Goal: Information Seeking & Learning: Learn about a topic

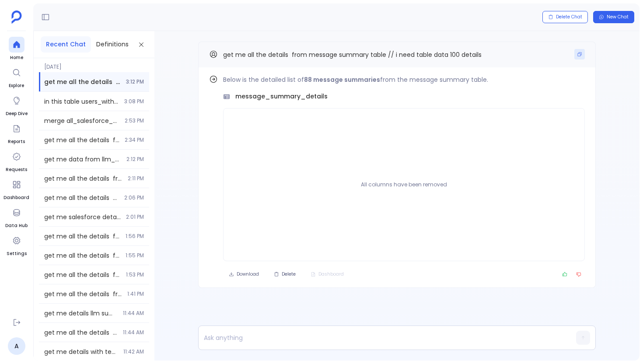
click at [582, 58] on button "Copy" at bounding box center [579, 54] width 10 height 10
click at [9, 44] on div at bounding box center [17, 45] width 16 height 16
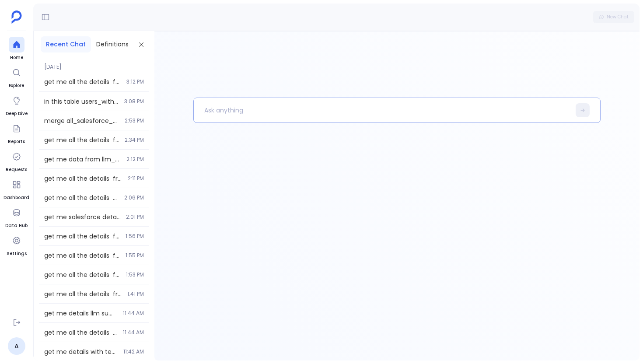
click at [260, 109] on p at bounding box center [382, 110] width 377 height 23
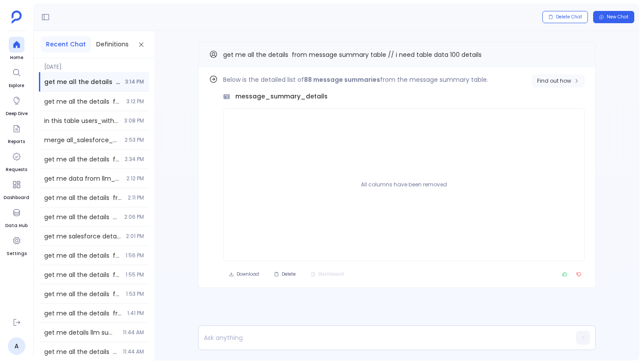
click at [549, 84] on span "Find out how" at bounding box center [554, 80] width 34 height 7
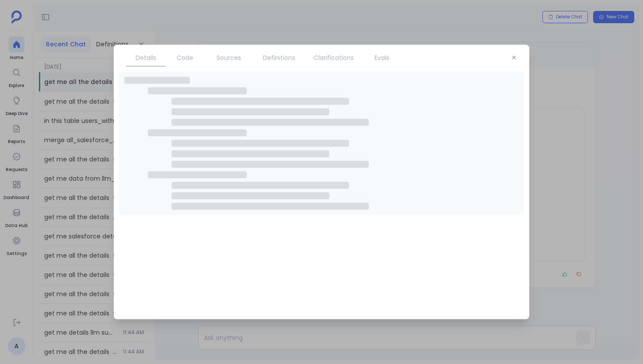
click at [236, 62] on span "Sources" at bounding box center [228, 58] width 24 height 10
click at [222, 49] on link "Sources" at bounding box center [229, 58] width 48 height 18
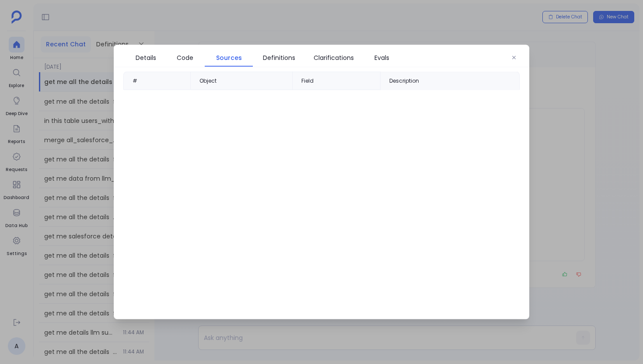
click at [222, 60] on span "Sources" at bounding box center [229, 58] width 26 height 10
click at [184, 60] on span "Code" at bounding box center [185, 58] width 17 height 10
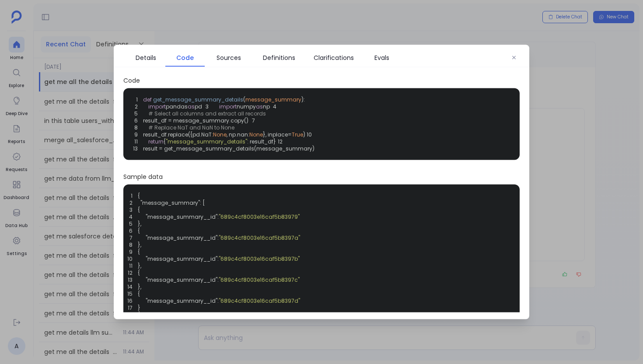
scroll to position [60, 0]
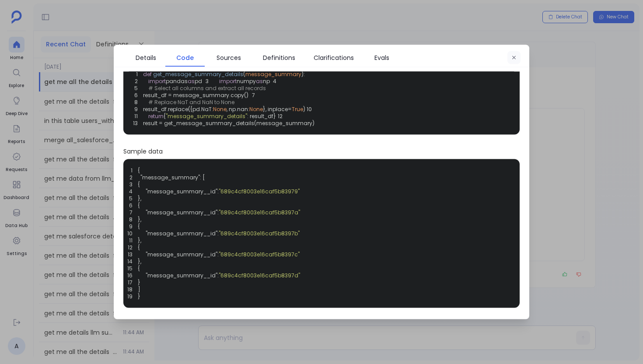
click at [516, 60] on button "button" at bounding box center [513, 57] width 13 height 13
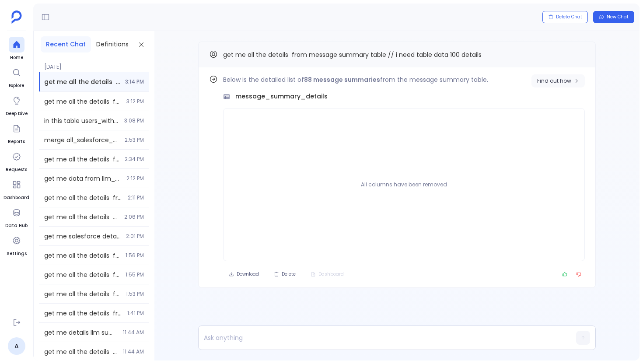
click at [544, 85] on button "Find out how" at bounding box center [557, 80] width 53 height 13
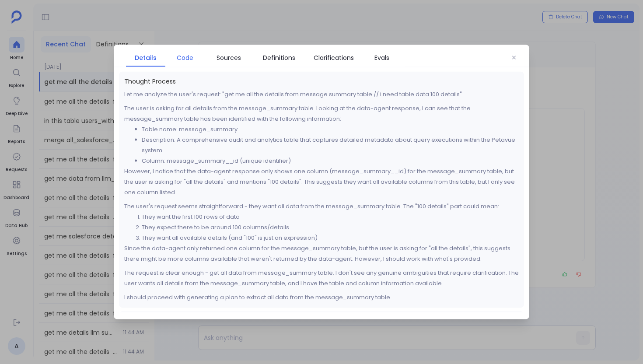
click at [177, 62] on span "Code" at bounding box center [185, 58] width 17 height 10
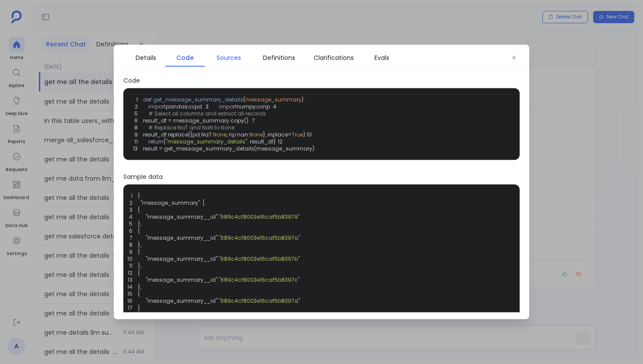
click at [222, 62] on span "Sources" at bounding box center [228, 58] width 24 height 10
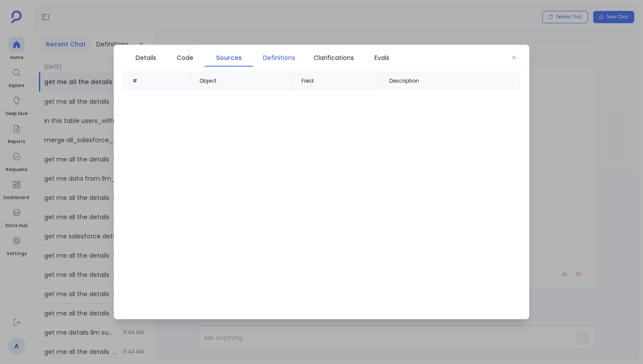
click at [284, 56] on span "Definitions" at bounding box center [279, 58] width 32 height 10
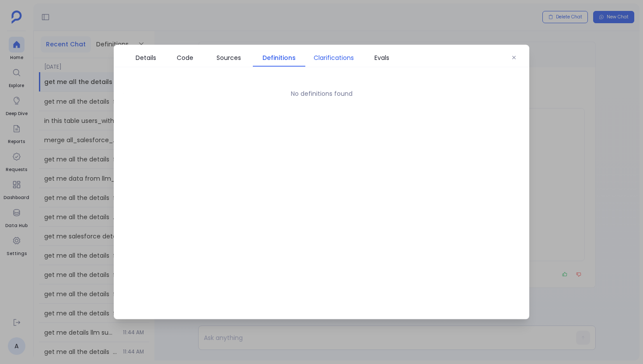
click at [328, 56] on span "Clarifications" at bounding box center [334, 58] width 40 height 10
click at [377, 56] on span "Evals" at bounding box center [381, 58] width 15 height 10
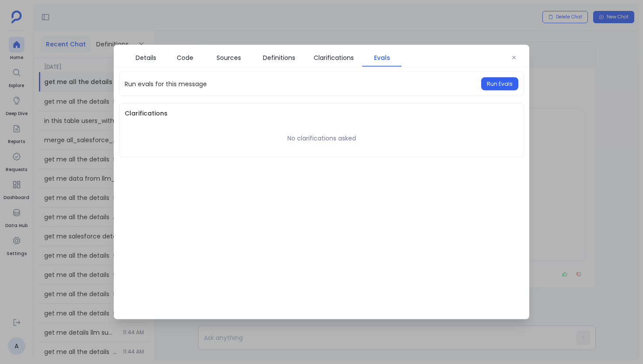
click at [520, 58] on div "Details Code Sources Definitions Clarifications Evals" at bounding box center [321, 56] width 415 height 22
click at [516, 58] on icon "button" at bounding box center [513, 57] width 5 height 5
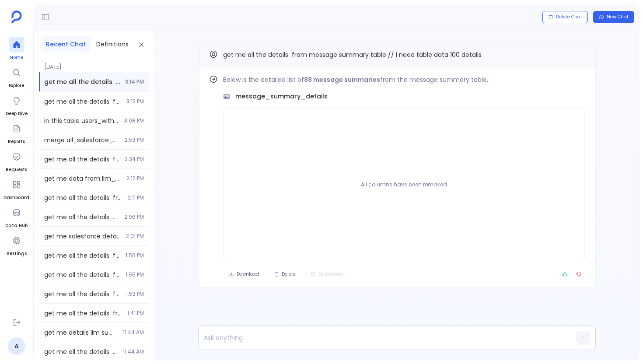
click at [15, 48] on icon at bounding box center [16, 44] width 9 height 9
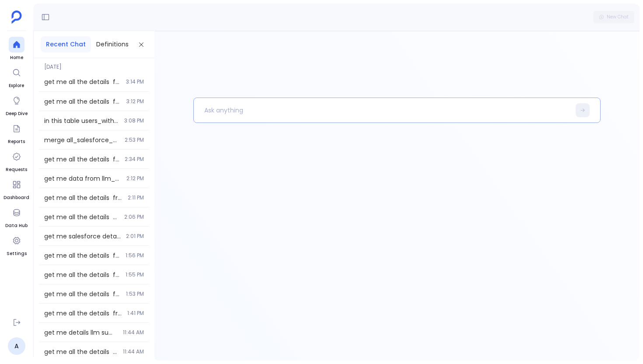
click at [262, 122] on div at bounding box center [396, 110] width 407 height 25
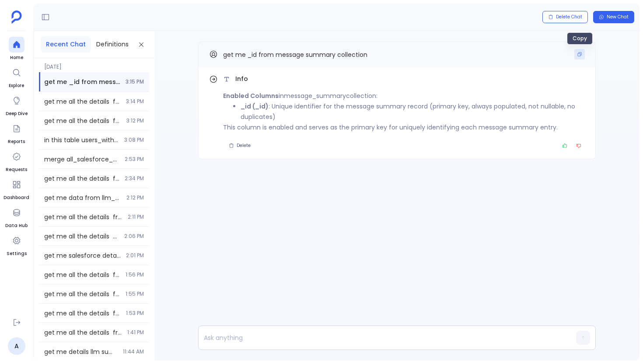
click at [582, 54] on button "Copy" at bounding box center [579, 54] width 10 height 10
click at [23, 40] on div at bounding box center [17, 45] width 16 height 16
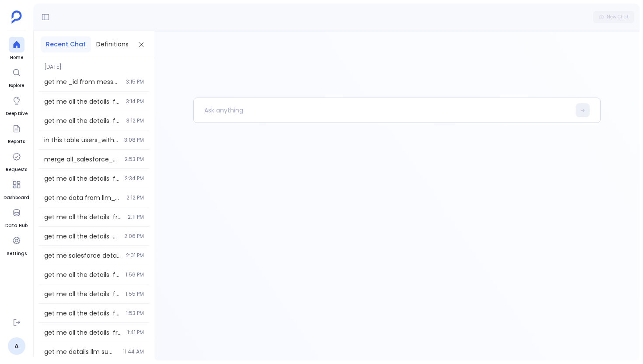
click at [234, 90] on div at bounding box center [396, 195] width 485 height 329
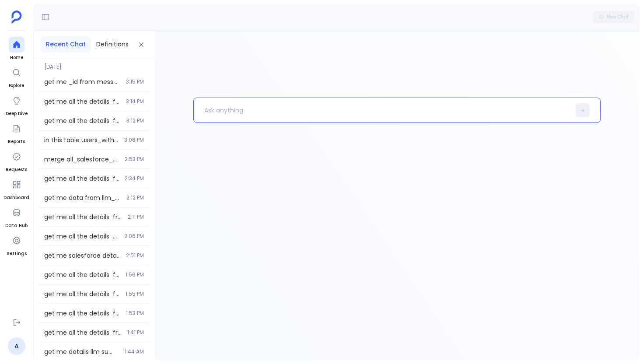
click at [233, 110] on p at bounding box center [382, 110] width 377 height 23
paste p
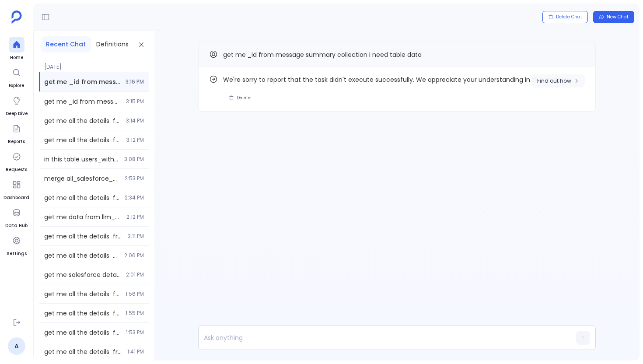
click at [555, 84] on span "Find out how" at bounding box center [554, 80] width 34 height 7
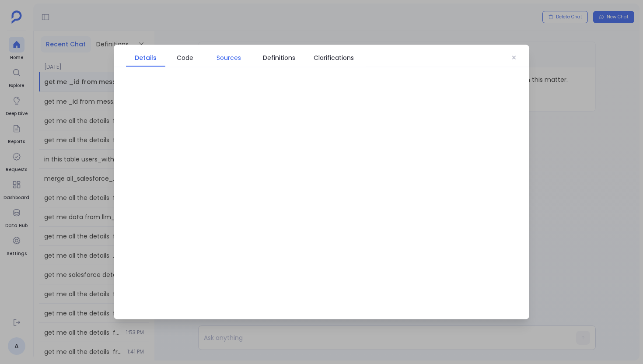
click at [220, 54] on span "Sources" at bounding box center [228, 58] width 24 height 10
click at [260, 56] on span "Definitions" at bounding box center [279, 58] width 44 height 10
click at [364, 61] on ul "Details Code Sources Definitions Clarifications" at bounding box center [243, 58] width 243 height 18
click at [348, 60] on span "Clarifications" at bounding box center [334, 58] width 40 height 10
click at [512, 61] on button "button" at bounding box center [513, 57] width 13 height 13
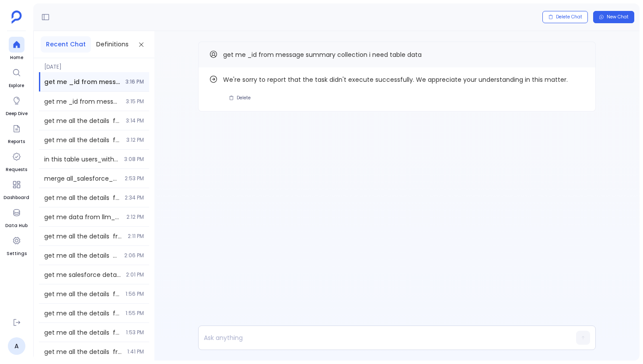
click at [197, 134] on div "Find out how We're sorry to report that the task didn't execute successfully. W…" at bounding box center [396, 94] width 485 height 126
click at [576, 53] on button "Copy" at bounding box center [579, 54] width 10 height 10
click at [9, 52] on link "Home" at bounding box center [17, 49] width 16 height 24
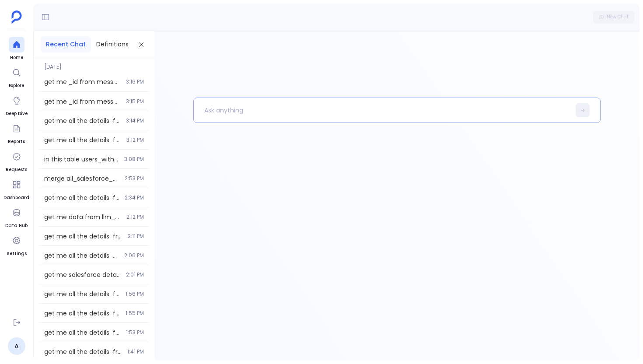
click at [237, 112] on p at bounding box center [382, 110] width 377 height 23
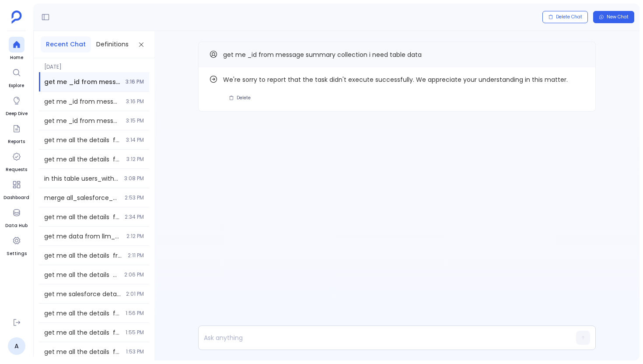
click at [219, 122] on div "Find out how We're sorry to report that the task didn't execute successfully. W…" at bounding box center [396, 94] width 485 height 126
click at [580, 54] on icon "Copy" at bounding box center [579, 54] width 5 height 5
click at [20, 42] on icon at bounding box center [16, 44] width 9 height 9
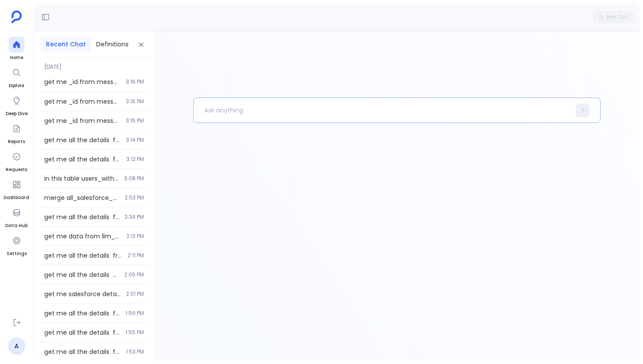
click at [216, 110] on p at bounding box center [382, 110] width 377 height 23
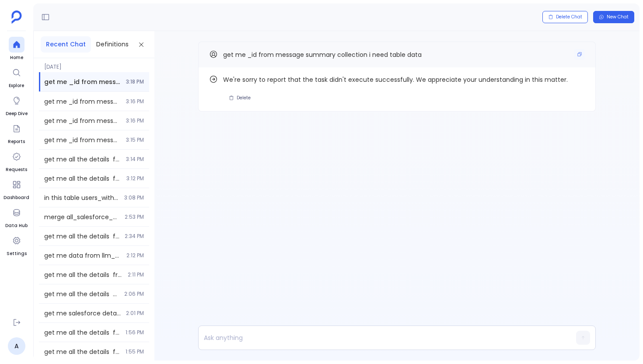
click at [584, 48] on div "get me _id from message summary collection i need table data" at bounding box center [397, 55] width 398 height 26
click at [582, 50] on button "Copy" at bounding box center [579, 54] width 10 height 10
click at [16, 42] on icon at bounding box center [16, 44] width 7 height 7
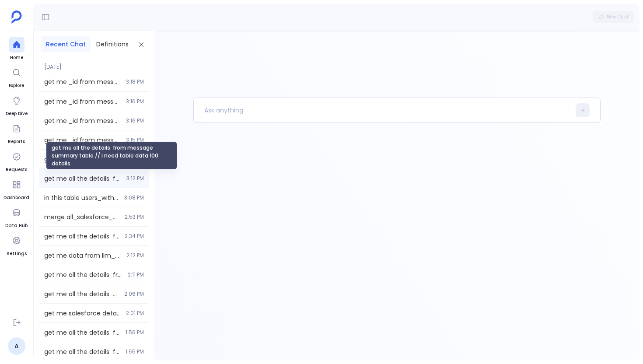
click at [89, 182] on span "get me all the details from message summary table // i need table data 100 deta…" at bounding box center [82, 178] width 77 height 9
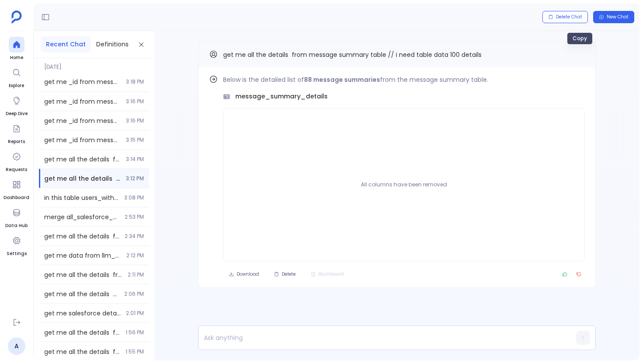
click at [580, 54] on icon "Copy" at bounding box center [580, 54] width 4 height 4
click at [22, 46] on div at bounding box center [17, 45] width 16 height 16
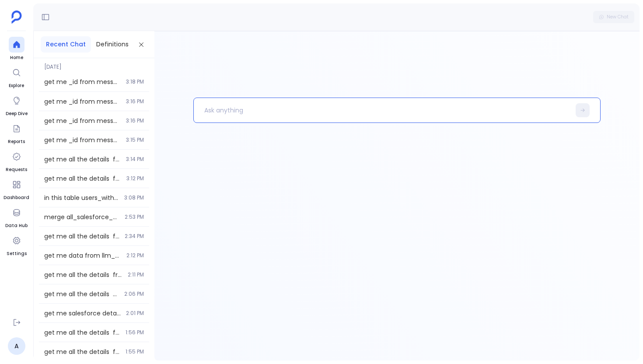
click at [236, 104] on p at bounding box center [382, 110] width 377 height 23
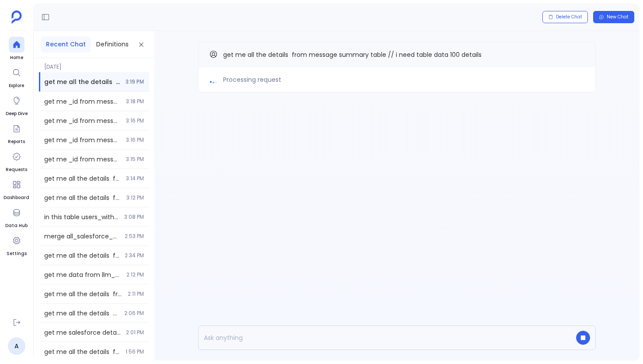
click at [163, 123] on div "Processing request get me all the details from message summary table // i need …" at bounding box center [396, 84] width 485 height 107
click at [117, 103] on span "get me _id from message summary collection i need table data" at bounding box center [82, 101] width 77 height 9
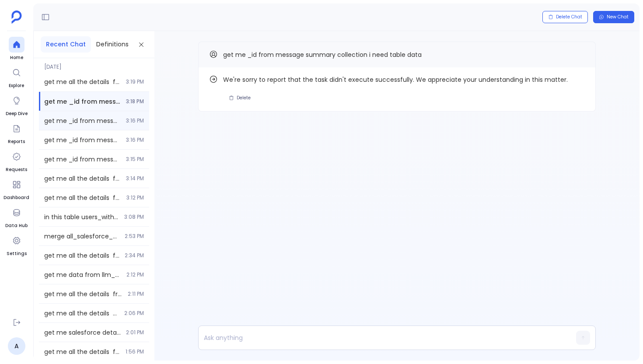
click at [140, 113] on div "get me _id from message summary collection i need table data 3:16 PM" at bounding box center [94, 120] width 110 height 19
click at [117, 77] on div "get me all the details from message summary table // i need table data 100 deta…" at bounding box center [94, 81] width 110 height 19
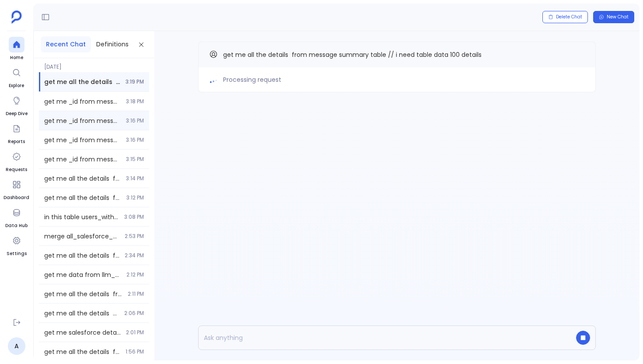
click at [89, 111] on div "get me _id from message summary collection i need table data 3:16 PM" at bounding box center [94, 120] width 110 height 19
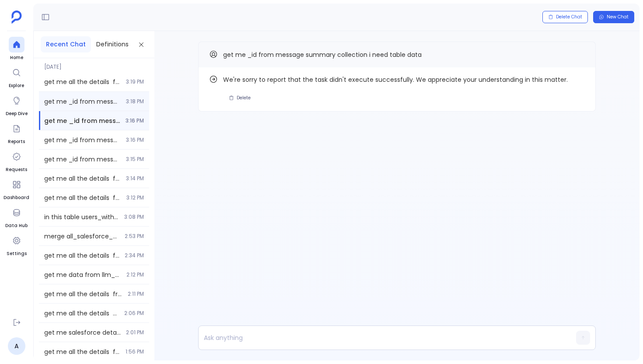
click at [98, 96] on div "get me _id from message summary collection i need table data 3:18 PM" at bounding box center [94, 101] width 110 height 19
click at [248, 174] on div "Find out how We're sorry to report that the task didn't execute successfully. W…" at bounding box center [396, 195] width 485 height 329
click at [88, 87] on div "get me all the details from message summary table // i need table data 100 deta…" at bounding box center [94, 81] width 110 height 19
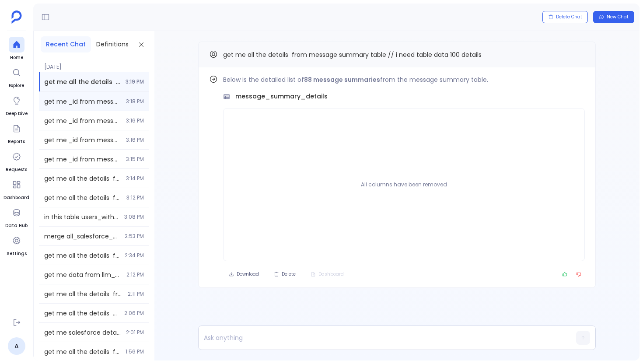
click at [92, 106] on div "get me _id from message summary collection i need table data 3:18 PM" at bounding box center [94, 101] width 110 height 19
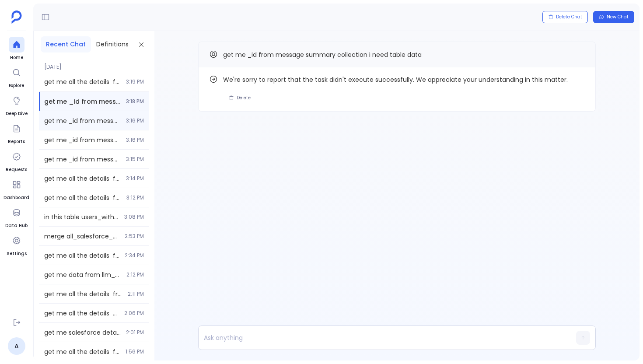
click at [89, 117] on span "get me _id from message summary collection i need table data" at bounding box center [82, 120] width 77 height 9
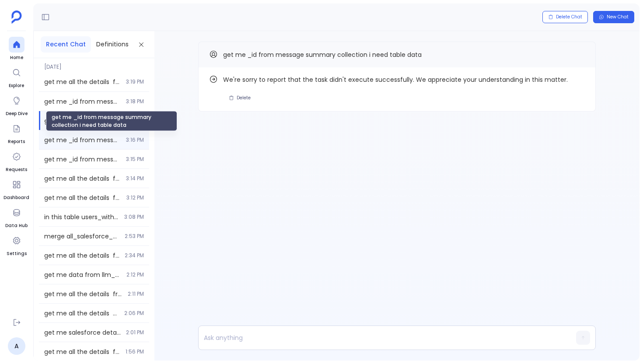
click at [89, 136] on span "get me _id from message summary collection i need table data" at bounding box center [82, 140] width 77 height 9
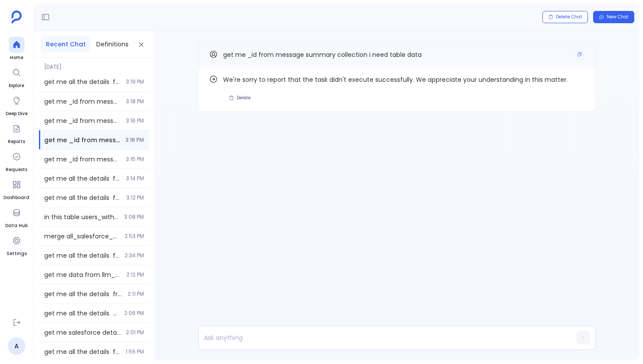
click at [591, 55] on div "get me _id from message summary collection i need table data" at bounding box center [397, 55] width 398 height 26
click at [575, 53] on button "Copy" at bounding box center [579, 54] width 10 height 10
click at [24, 45] on ul "Home Explore Deep Dive Reports Requests Dashboard Data Hub Settings" at bounding box center [16, 174] width 26 height 274
click at [14, 42] on icon at bounding box center [16, 44] width 9 height 9
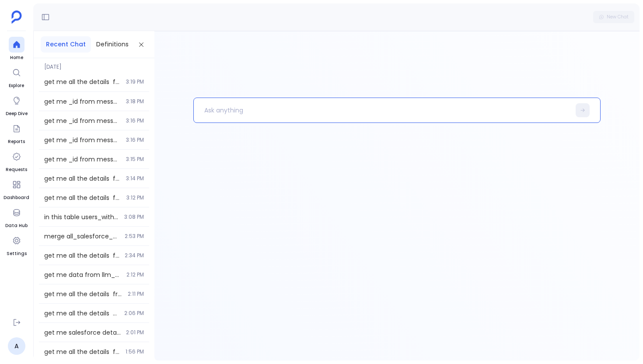
click at [218, 107] on p at bounding box center [382, 110] width 377 height 23
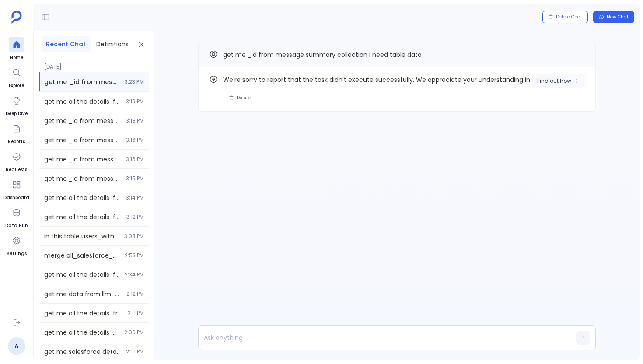
click at [554, 85] on button "Find out how" at bounding box center [557, 80] width 53 height 13
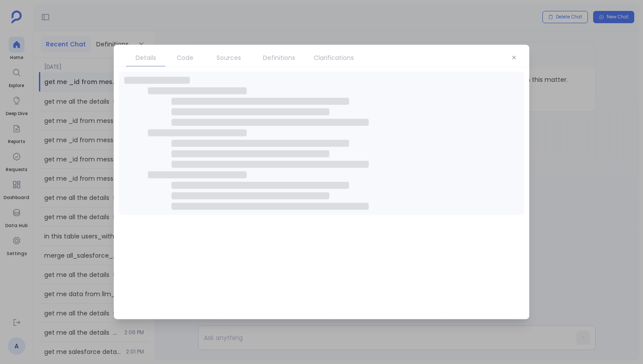
click at [242, 63] on link "Sources" at bounding box center [229, 58] width 48 height 18
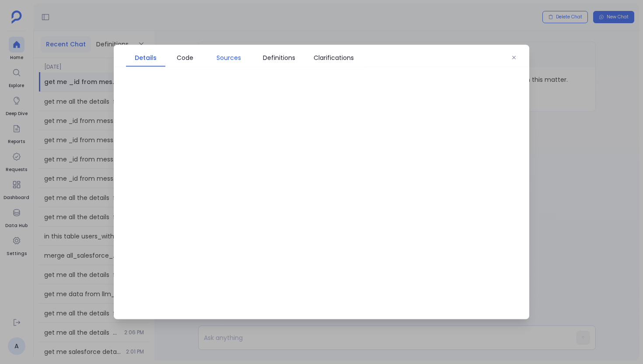
click at [242, 62] on span "Sources" at bounding box center [228, 58] width 39 height 10
click at [269, 62] on span "Definitions" at bounding box center [279, 58] width 32 height 10
click at [204, 58] on link "Code" at bounding box center [184, 58] width 39 height 18
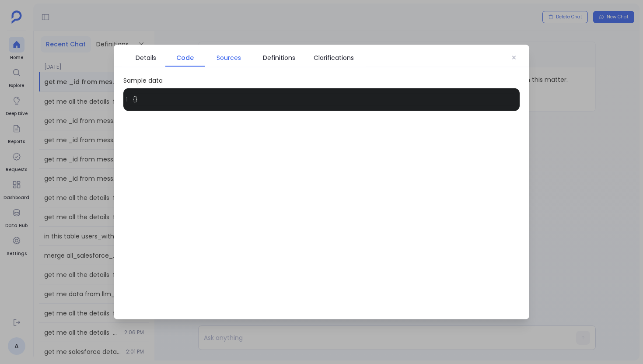
click at [223, 59] on span "Sources" at bounding box center [228, 58] width 24 height 10
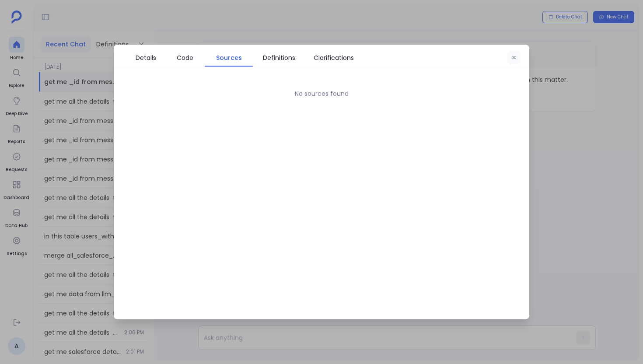
click at [508, 59] on button "button" at bounding box center [513, 57] width 13 height 13
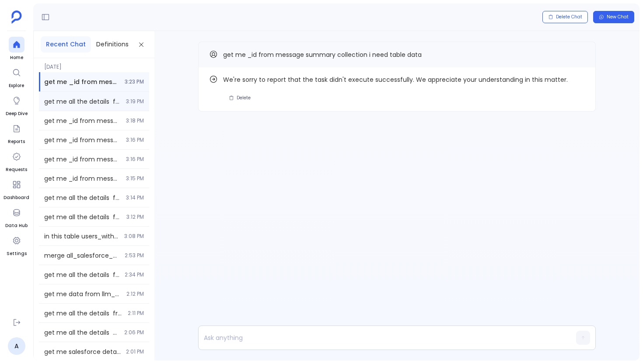
click at [110, 94] on div "get me all the details from message summary table // i need table data 100 deta…" at bounding box center [94, 101] width 110 height 19
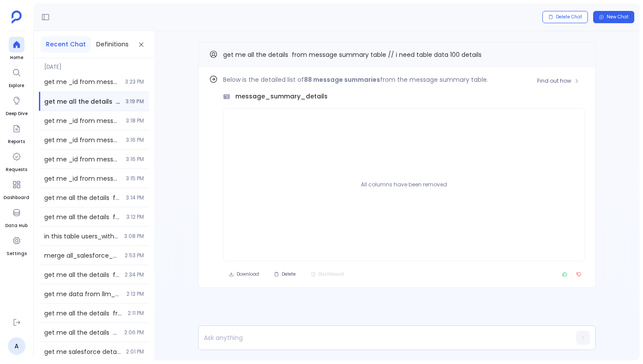
click at [568, 70] on div "Find out how Below is the detailed list of 88 message summaries from the messag…" at bounding box center [397, 177] width 398 height 220
click at [562, 78] on span "Find out how" at bounding box center [554, 80] width 34 height 7
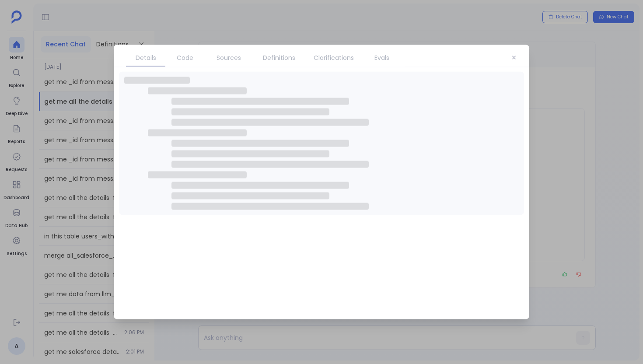
click at [224, 56] on span "Sources" at bounding box center [228, 58] width 24 height 10
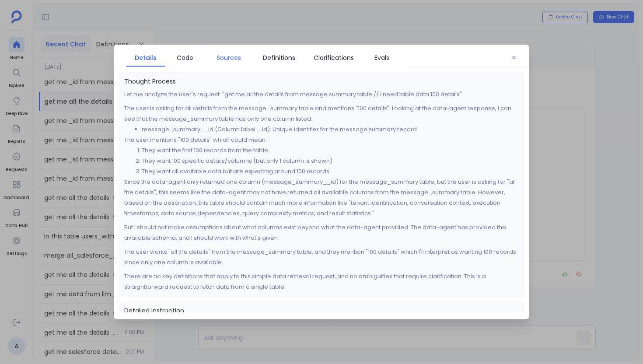
click at [224, 56] on span "Sources" at bounding box center [228, 58] width 24 height 10
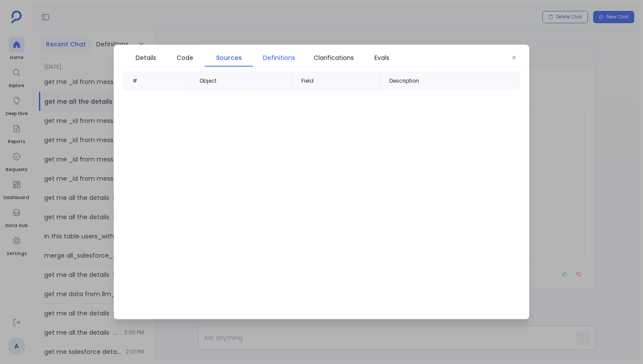
click at [297, 51] on link "Definitions" at bounding box center [279, 58] width 52 height 18
click at [516, 56] on icon "button" at bounding box center [513, 57] width 5 height 5
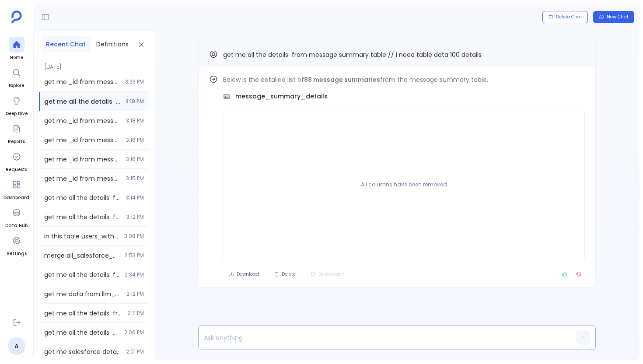
click at [251, 332] on p at bounding box center [380, 338] width 363 height 12
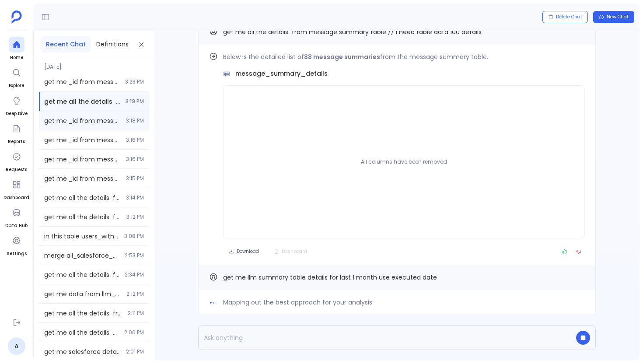
click at [112, 128] on div "get me _id from message summary collection i need table data 3:18 PM" at bounding box center [94, 120] width 110 height 19
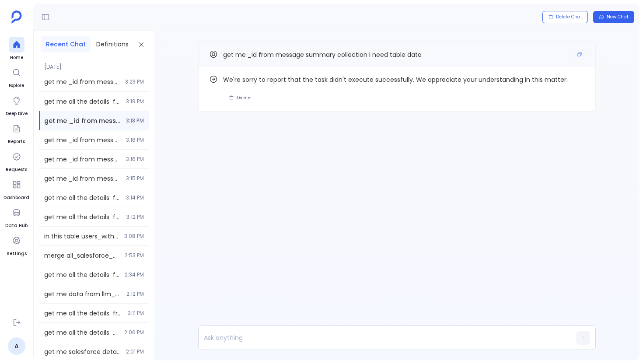
click at [581, 59] on span at bounding box center [579, 54] width 10 height 11
click at [576, 58] on button "Copy" at bounding box center [579, 54] width 10 height 10
click at [19, 47] on icon at bounding box center [16, 44] width 7 height 7
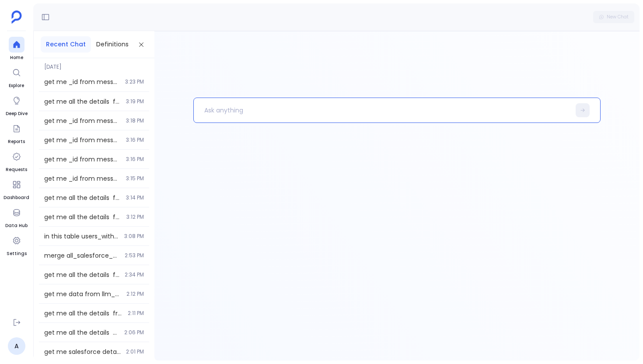
click at [214, 111] on p at bounding box center [382, 110] width 377 height 23
paste p
click at [235, 110] on p "get me _id from message summary collection i need table data" at bounding box center [377, 110] width 367 height 23
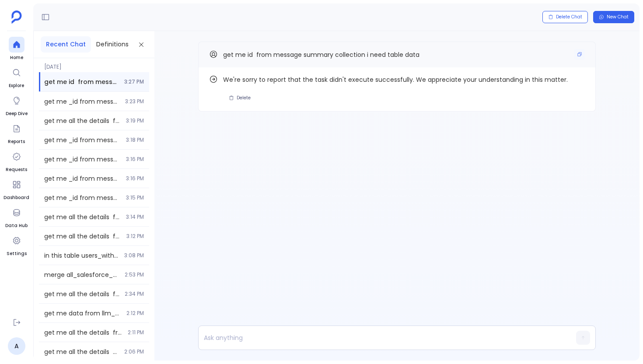
click at [579, 49] on div "get me id from message summary collection i need table data" at bounding box center [397, 55] width 398 height 26
click at [579, 55] on icon "Copy" at bounding box center [579, 54] width 5 height 5
click at [578, 50] on button "Copy" at bounding box center [579, 54] width 10 height 10
click at [582, 50] on button "Copy" at bounding box center [579, 54] width 10 height 10
click at [19, 45] on icon at bounding box center [16, 44] width 7 height 7
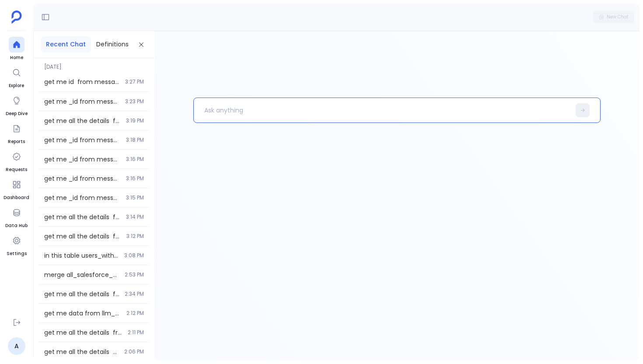
click at [232, 107] on p at bounding box center [382, 110] width 377 height 23
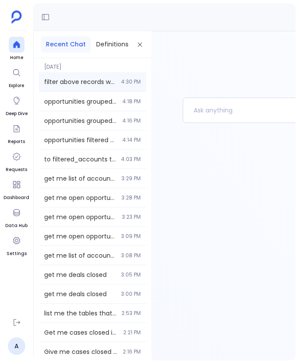
click at [114, 75] on div "filter above records where contacts count > 10 4:30 PM" at bounding box center [92, 81] width 107 height 19
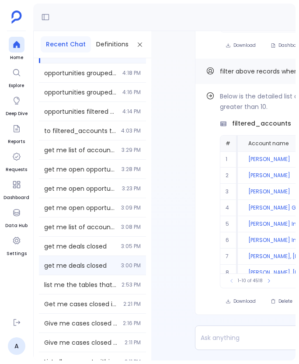
scroll to position [34, 0]
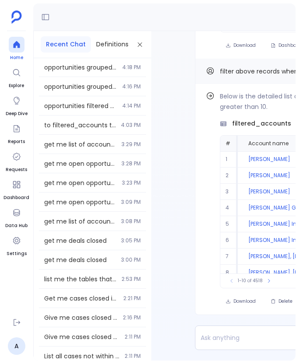
click at [21, 47] on div at bounding box center [17, 45] width 16 height 16
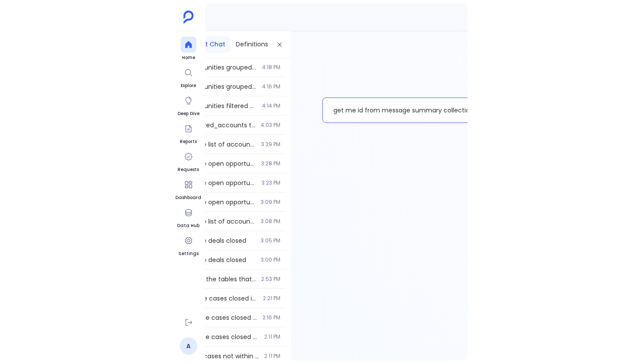
scroll to position [0, 36]
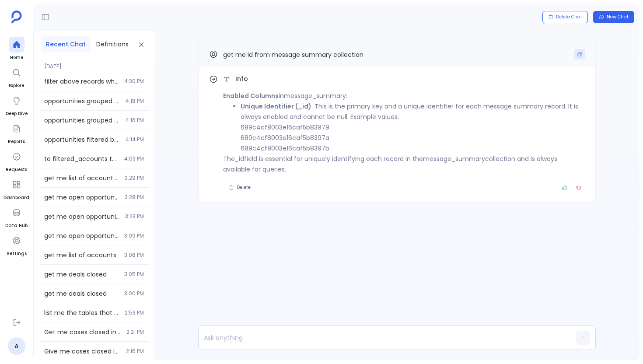
click at [299, 57] on button "Copy" at bounding box center [579, 54] width 10 height 10
click at [275, 337] on p at bounding box center [380, 338] width 363 height 12
paste p
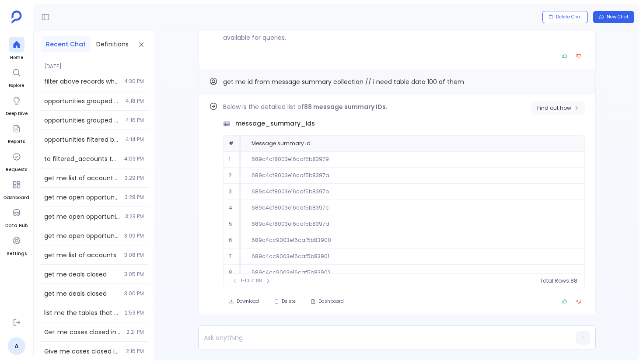
click at [299, 108] on span "Find out how" at bounding box center [554, 108] width 34 height 7
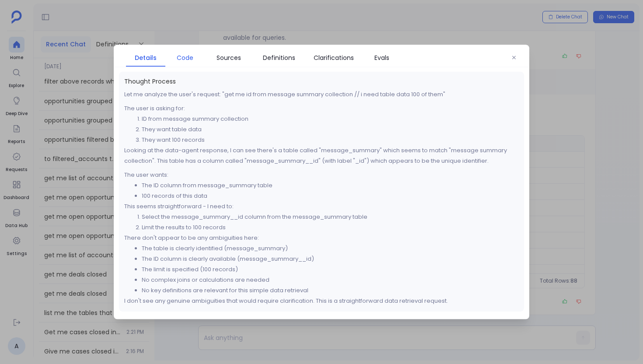
click at [190, 60] on span "Code" at bounding box center [185, 58] width 17 height 10
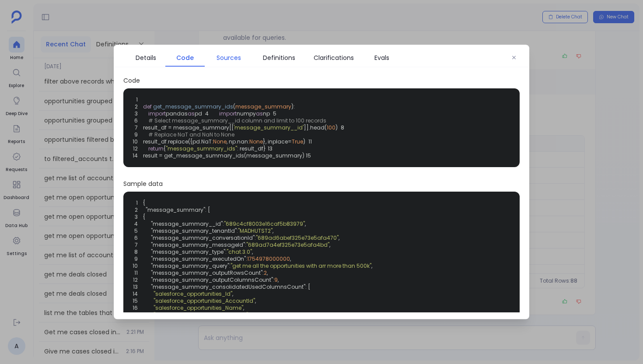
click at [238, 57] on span "Sources" at bounding box center [228, 58] width 24 height 10
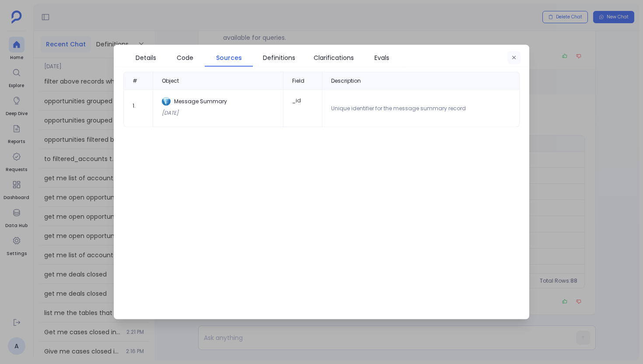
click at [299, 59] on icon "button" at bounding box center [513, 57] width 5 height 5
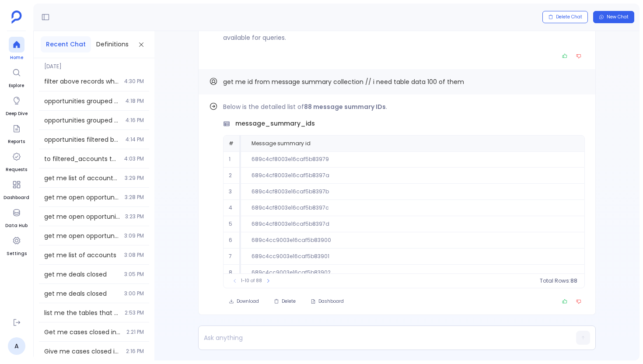
click at [21, 46] on div at bounding box center [17, 45] width 16 height 16
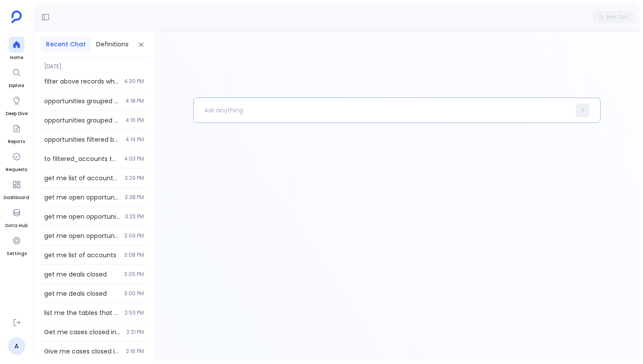
click at [223, 106] on p at bounding box center [382, 110] width 377 height 23
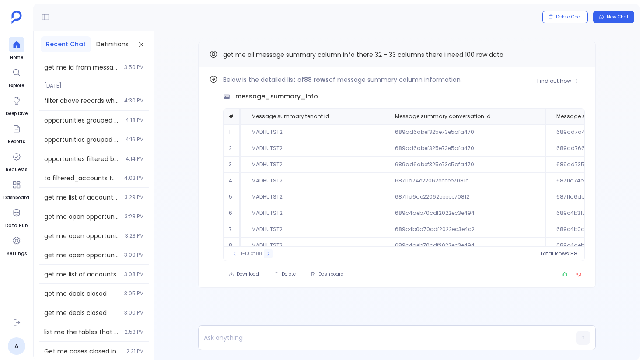
click at [265, 257] on button at bounding box center [268, 253] width 9 height 9
click at [265, 257] on div "1-10 of 88" at bounding box center [251, 253] width 51 height 9
click at [265, 257] on div "11-20 of 88" at bounding box center [253, 253] width 54 height 9
click at [272, 256] on icon at bounding box center [271, 253] width 5 height 5
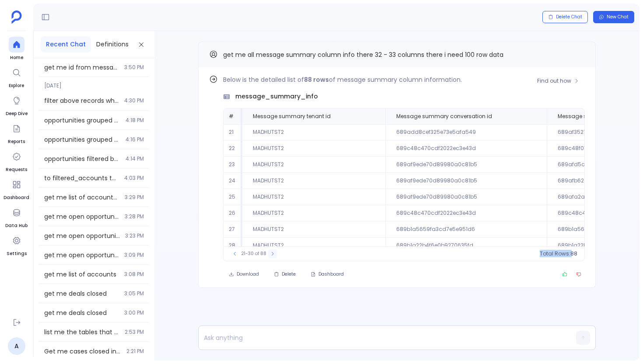
click at [272, 256] on icon at bounding box center [272, 253] width 5 height 5
click at [299, 71] on div "Find out how Below is the detailed list of 88 rows of message summary column in…" at bounding box center [397, 177] width 398 height 220
click at [299, 77] on button "Find out how" at bounding box center [557, 80] width 53 height 13
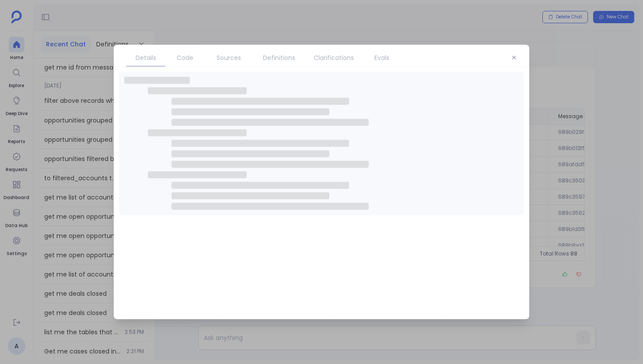
click at [263, 57] on span "Definitions" at bounding box center [279, 58] width 32 height 10
click at [220, 57] on span "Sources" at bounding box center [228, 58] width 24 height 10
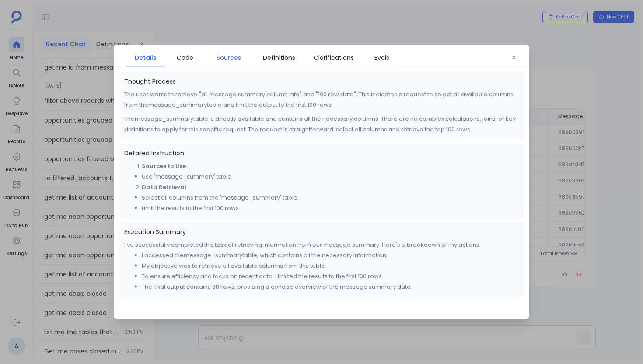
click at [233, 59] on span "Sources" at bounding box center [228, 58] width 24 height 10
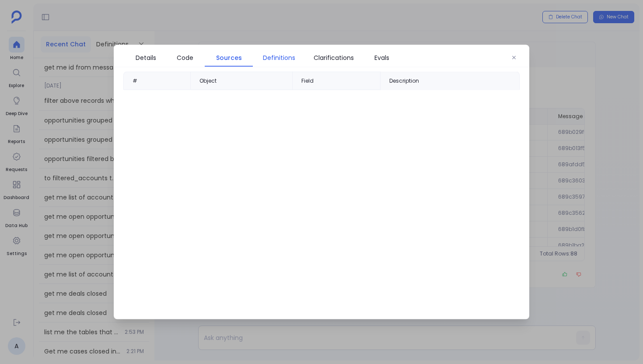
click at [281, 59] on span "Definitions" at bounding box center [279, 58] width 32 height 10
click at [242, 64] on link "Sources" at bounding box center [229, 58] width 48 height 18
click at [188, 63] on link "Code" at bounding box center [184, 58] width 39 height 18
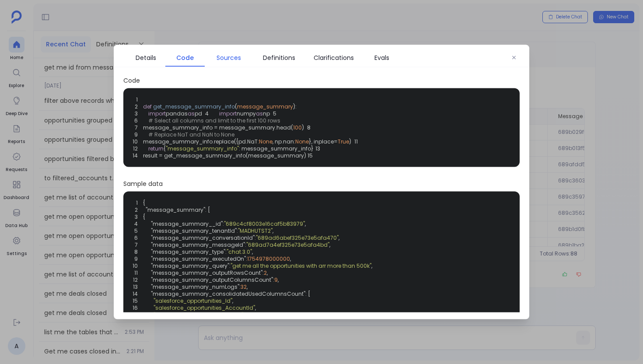
click at [225, 59] on span "Sources" at bounding box center [228, 58] width 24 height 10
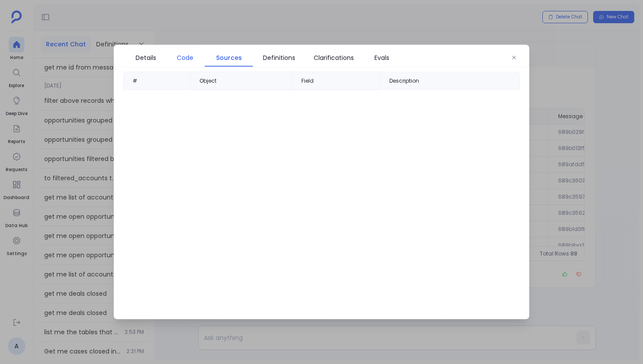
click at [190, 59] on span "Code" at bounding box center [185, 58] width 17 height 10
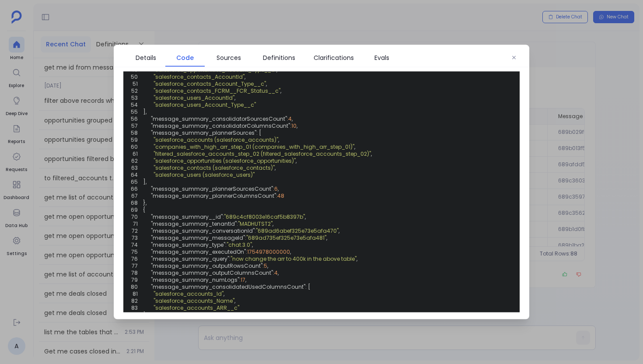
scroll to position [476, 0]
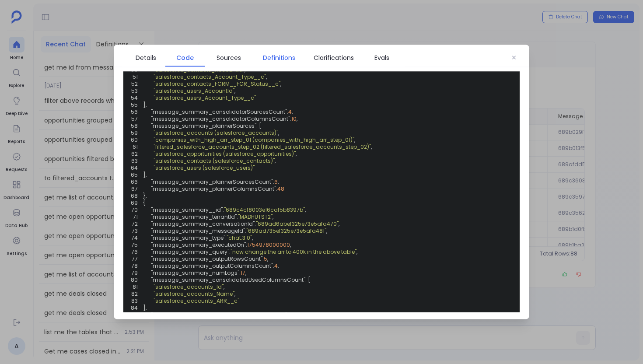
click at [279, 56] on span "Definitions" at bounding box center [279, 58] width 32 height 10
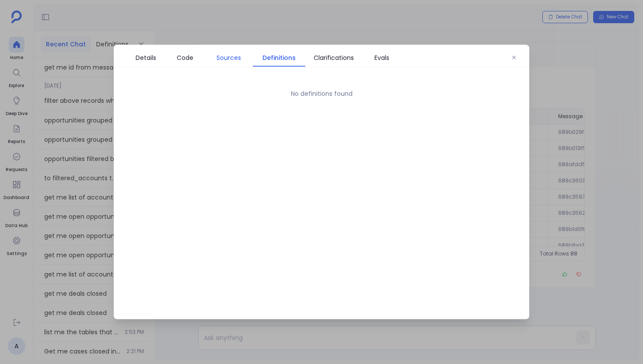
click at [218, 53] on span "Sources" at bounding box center [228, 58] width 24 height 10
click at [299, 115] on div "# Object Field Description" at bounding box center [321, 192] width 415 height 241
click at [191, 63] on link "Code" at bounding box center [184, 58] width 39 height 18
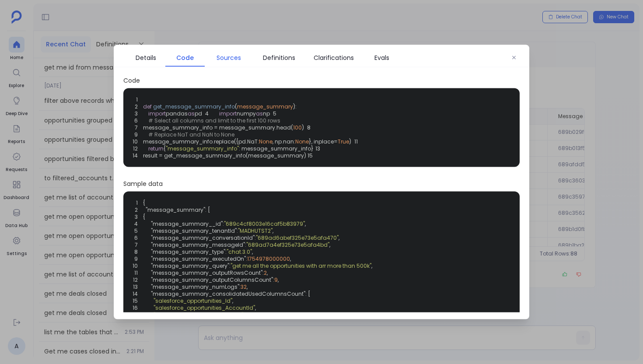
click at [252, 63] on link "Sources" at bounding box center [229, 58] width 48 height 18
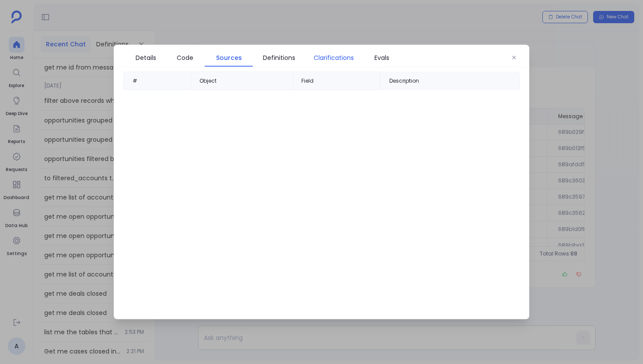
click at [299, 64] on link "Clarifications" at bounding box center [333, 58] width 57 height 18
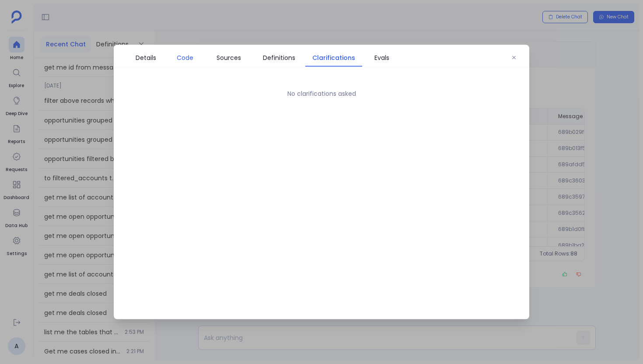
click at [198, 60] on span "Code" at bounding box center [185, 58] width 31 height 10
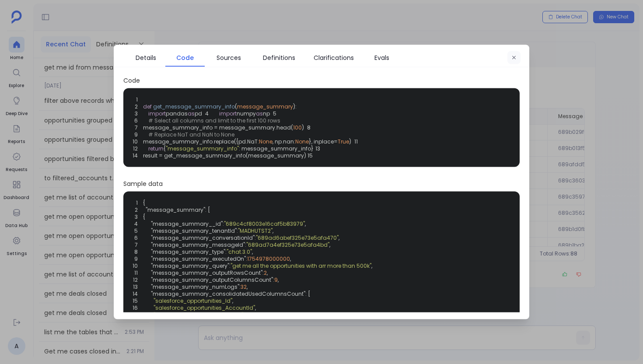
click at [299, 62] on button "button" at bounding box center [513, 57] width 13 height 13
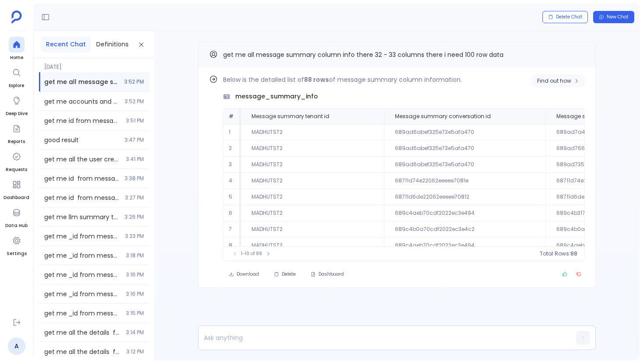
click at [560, 85] on button "Find out how" at bounding box center [557, 80] width 53 height 13
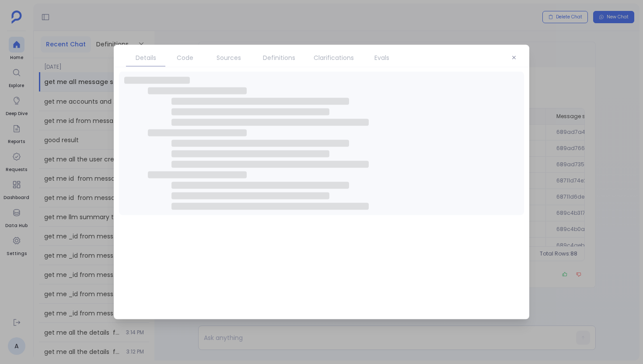
click at [183, 57] on span "Code" at bounding box center [185, 58] width 17 height 10
click at [222, 59] on span "Sources" at bounding box center [228, 58] width 24 height 10
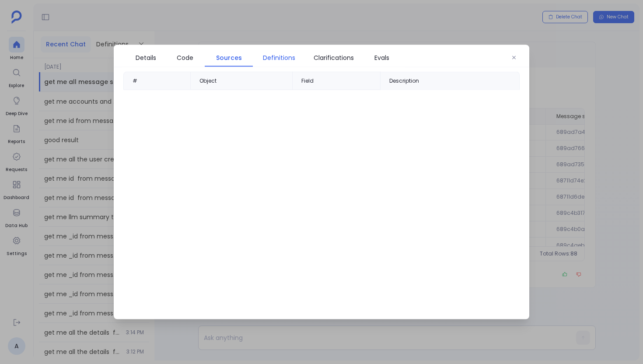
click at [266, 58] on span "Definitions" at bounding box center [279, 58] width 32 height 10
click at [515, 59] on icon "button" at bounding box center [513, 57] width 5 height 5
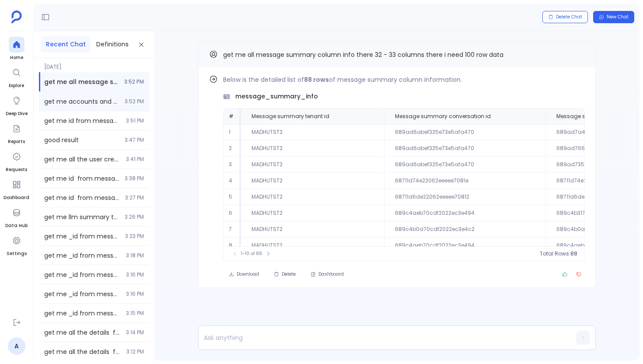
click at [110, 106] on div "get me accounts and opportunities created in last 2 years with arr more than 50…" at bounding box center [94, 101] width 110 height 19
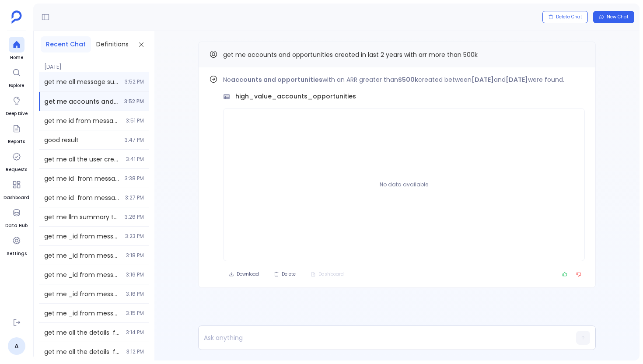
click at [96, 75] on div "get me all message summary column info there 32 - 33 columns there i need 100 r…" at bounding box center [94, 81] width 110 height 19
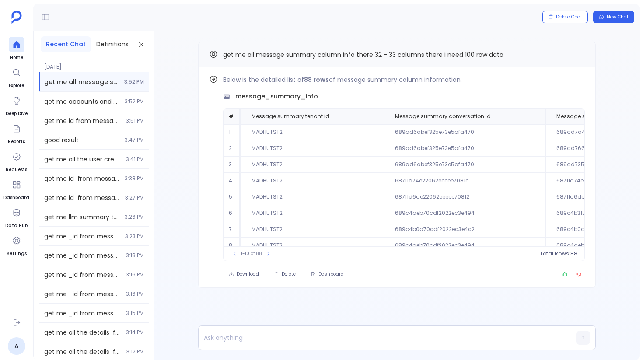
click at [13, 229] on ul "Home Explore Deep Dive Reports Requests Dashboard Data Hub Settings" at bounding box center [16, 174] width 26 height 274
click at [17, 221] on link "Data Hub" at bounding box center [16, 217] width 22 height 24
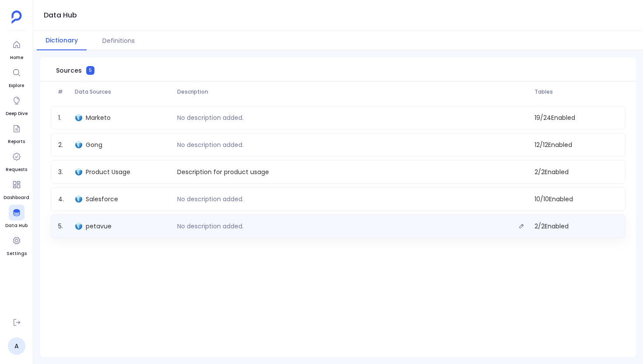
click at [119, 221] on div "petavue" at bounding box center [123, 226] width 102 height 12
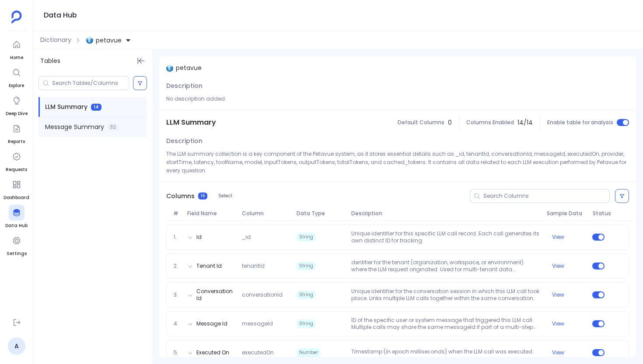
click at [104, 128] on div "Message Summary 32" at bounding box center [92, 127] width 108 height 20
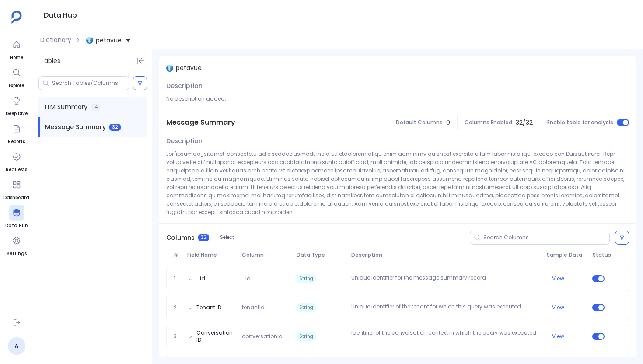
click at [108, 107] on div "LLM Summary 14" at bounding box center [92, 107] width 108 height 20
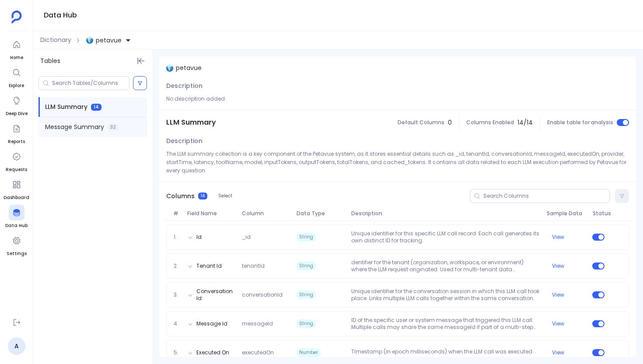
click at [112, 126] on span "32" at bounding box center [113, 127] width 11 height 7
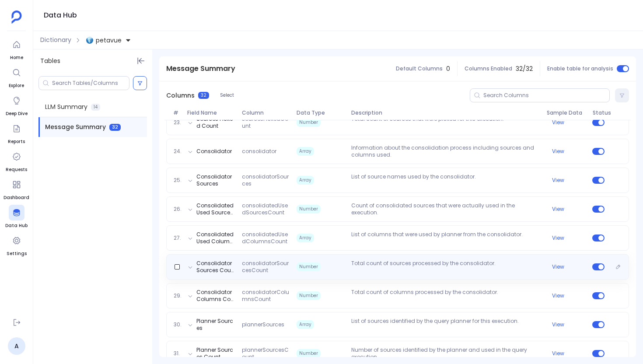
scroll to position [836, 0]
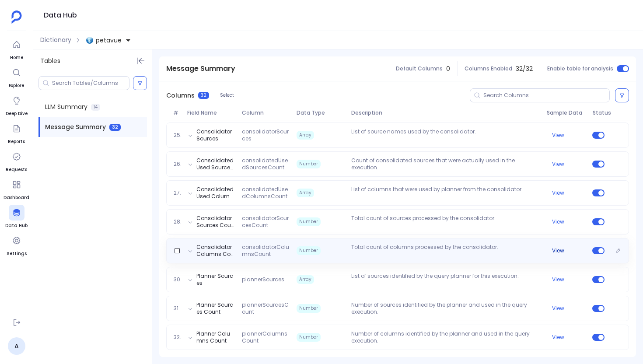
click at [560, 251] on button "View" at bounding box center [558, 250] width 12 height 7
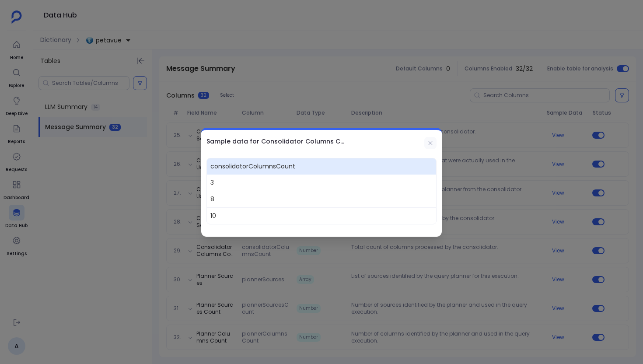
click at [433, 143] on icon at bounding box center [430, 143] width 7 height 7
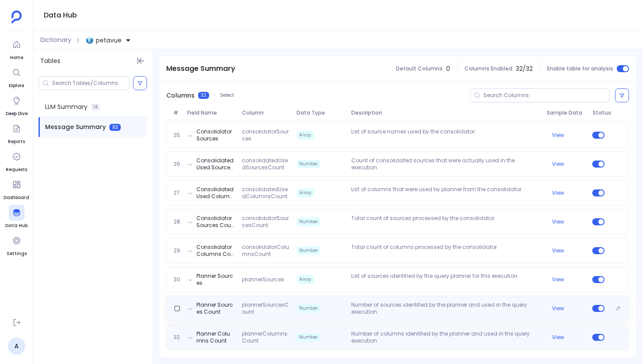
click at [304, 336] on span "Number" at bounding box center [309, 337] width 24 height 9
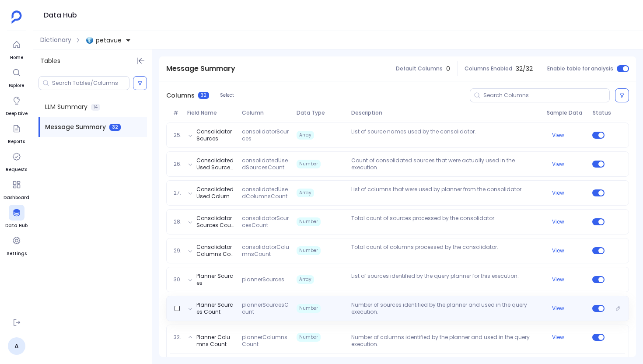
scroll to position [873, 0]
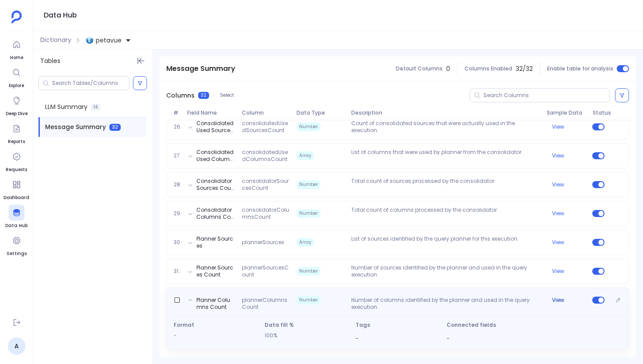
click at [554, 300] on button "View" at bounding box center [558, 300] width 12 height 7
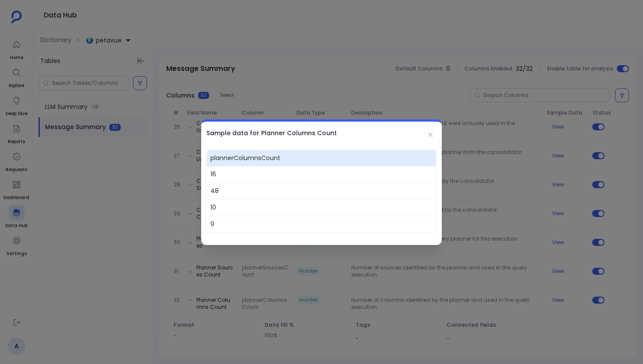
click at [422, 133] on div "Sample data for Planner Columns Count" at bounding box center [321, 133] width 241 height 23
click at [426, 134] on button at bounding box center [430, 135] width 12 height 12
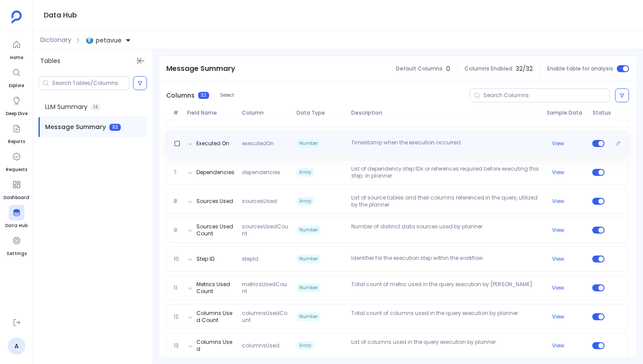
scroll to position [282, 0]
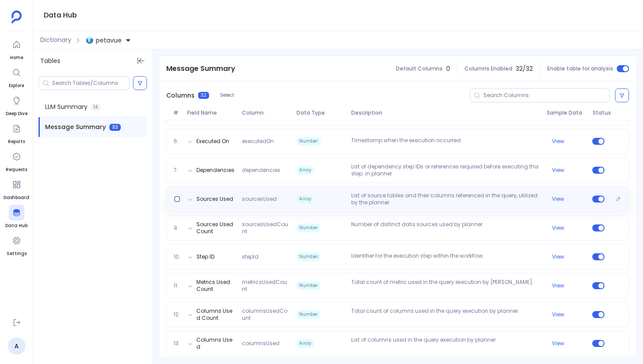
click at [299, 201] on span "Array" at bounding box center [305, 199] width 17 height 9
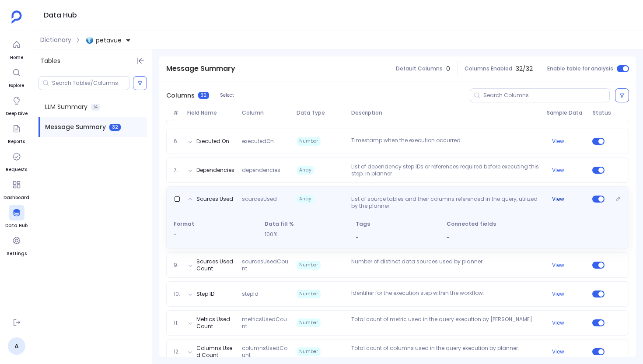
click at [556, 202] on button "View" at bounding box center [558, 198] width 12 height 7
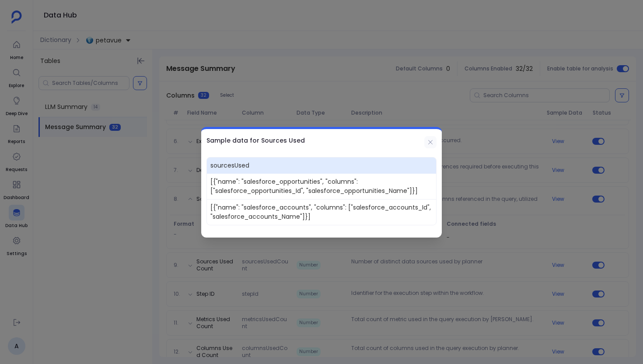
click at [429, 141] on icon at bounding box center [430, 142] width 7 height 7
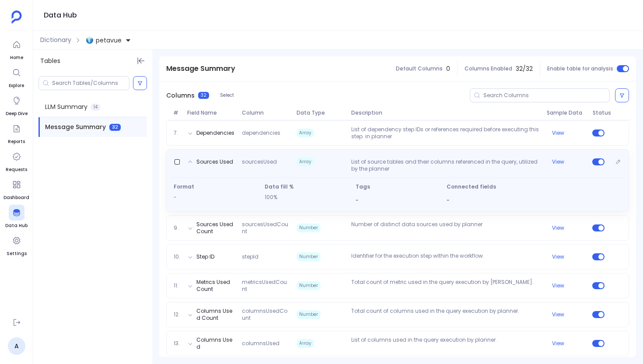
scroll to position [354, 0]
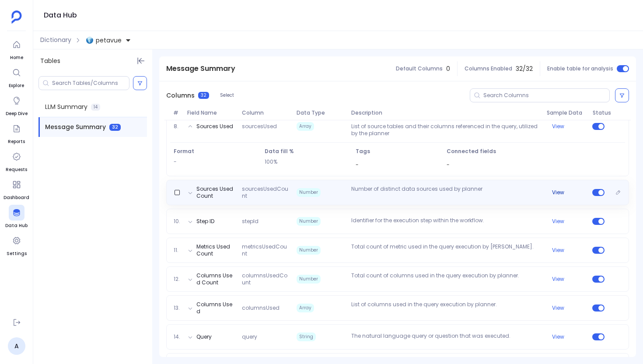
click at [562, 195] on div "View" at bounding box center [565, 192] width 45 height 7
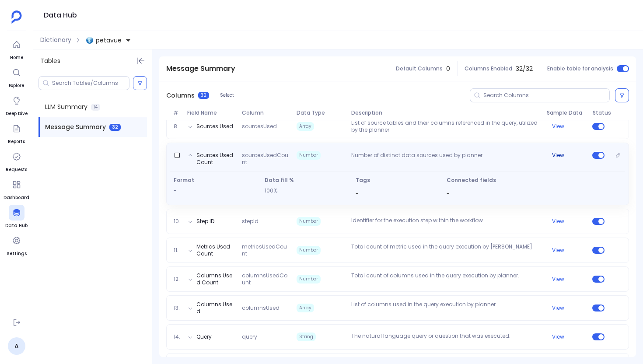
click at [562, 155] on div "View" at bounding box center [565, 155] width 45 height 7
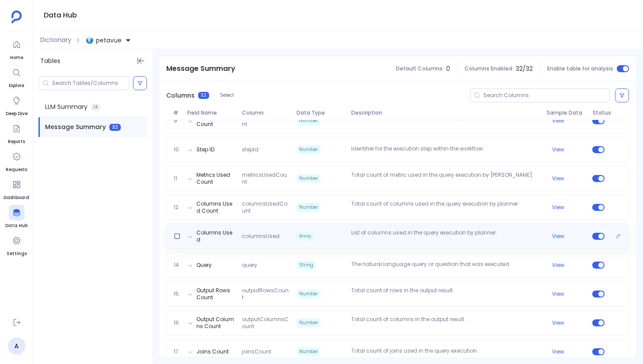
scroll to position [392, 0]
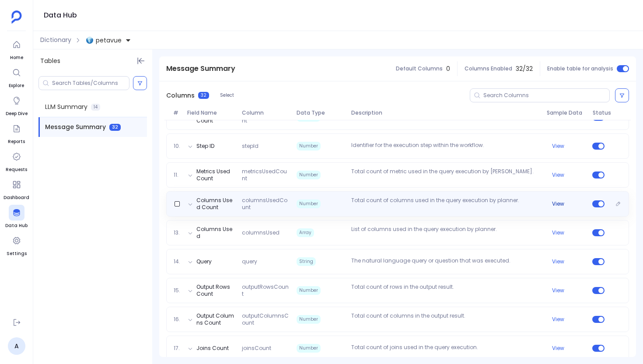
click at [555, 203] on button "View" at bounding box center [558, 203] width 12 height 7
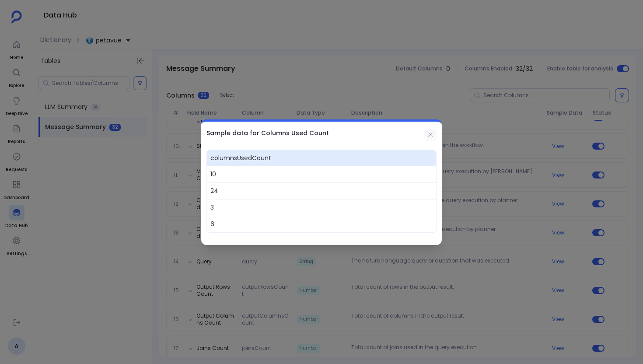
click at [431, 132] on icon at bounding box center [430, 134] width 7 height 7
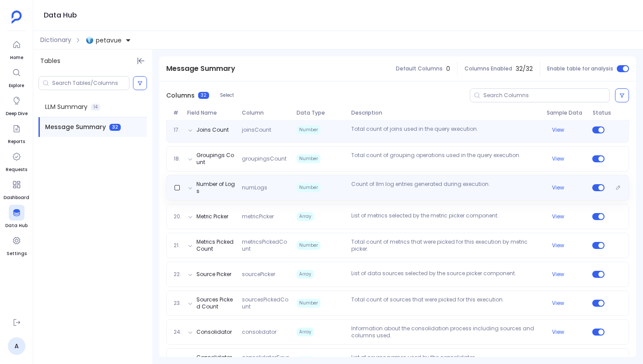
scroll to position [621, 0]
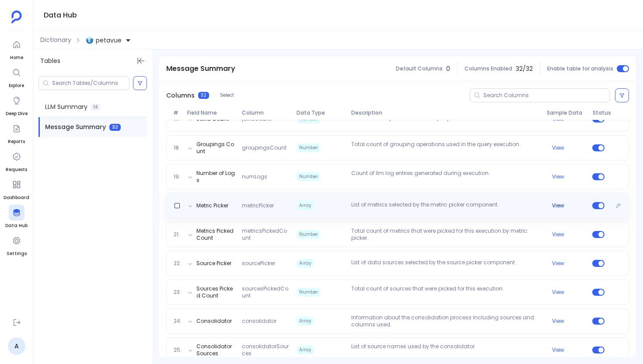
click at [552, 205] on button "View" at bounding box center [558, 205] width 12 height 7
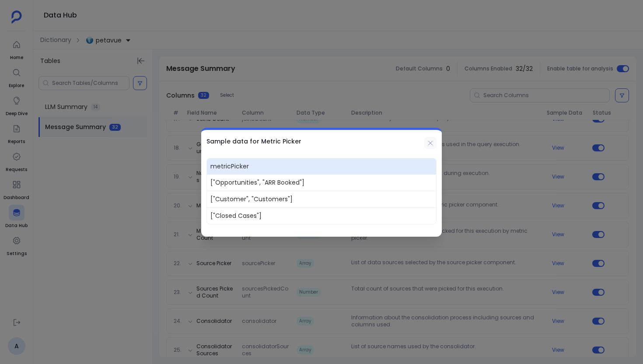
click at [433, 145] on icon at bounding box center [430, 143] width 7 height 7
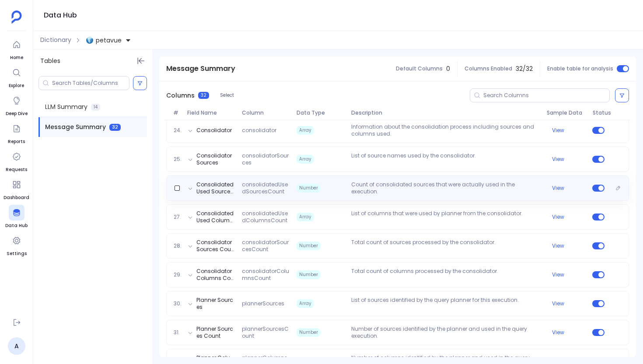
scroll to position [836, 0]
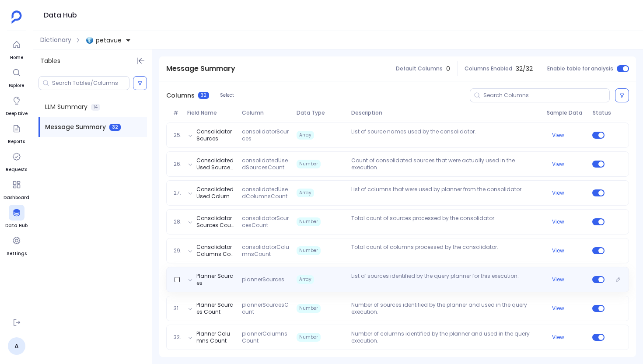
click at [192, 278] on icon at bounding box center [190, 279] width 5 height 5
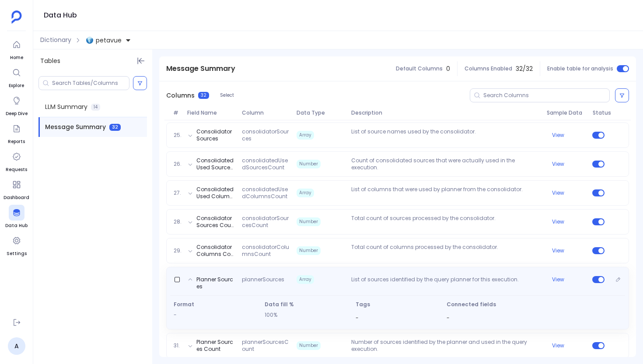
click at [188, 279] on icon at bounding box center [190, 279] width 5 height 5
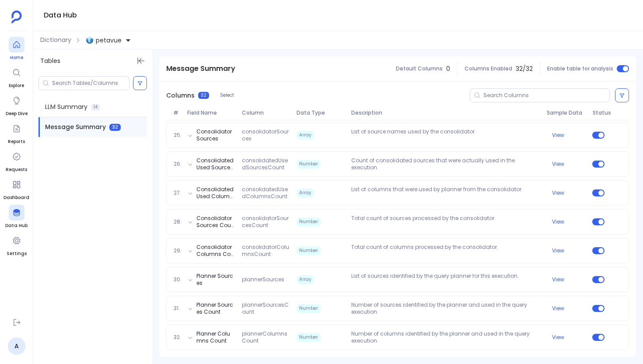
click at [14, 52] on link "Home" at bounding box center [17, 49] width 16 height 24
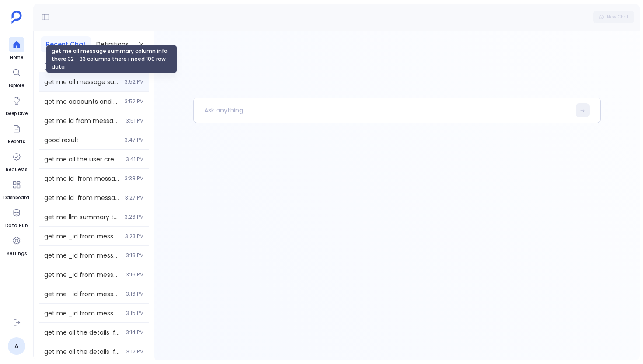
click at [79, 81] on span "get me all message summary column info there 32 - 33 columns there i need 100 r…" at bounding box center [81, 81] width 75 height 9
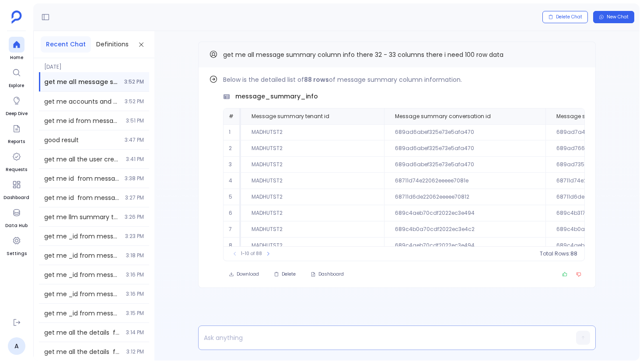
click at [236, 338] on p at bounding box center [380, 338] width 363 height 12
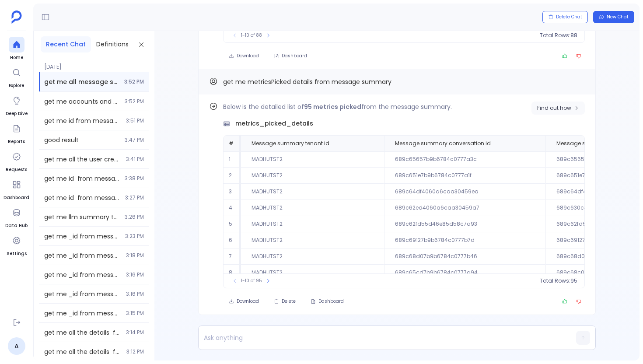
click at [564, 113] on button "Find out how" at bounding box center [557, 107] width 53 height 13
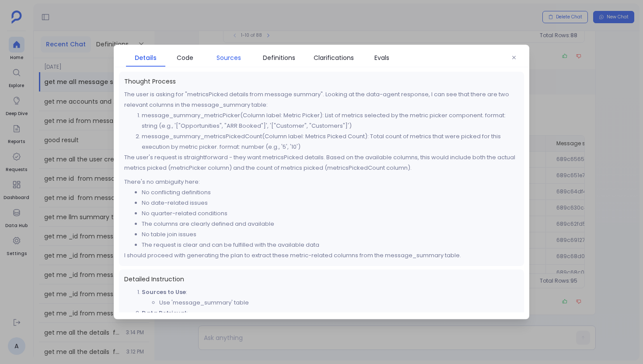
click at [238, 58] on span "Sources" at bounding box center [228, 58] width 24 height 10
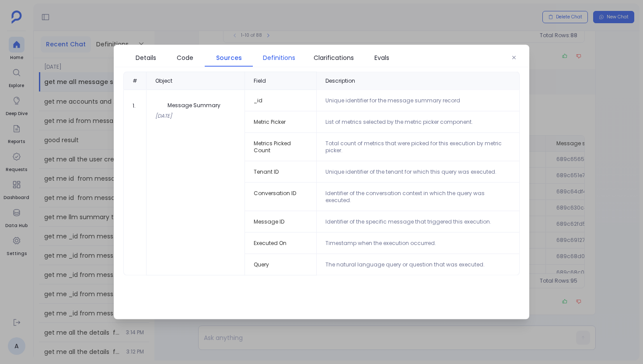
click at [278, 61] on span "Definitions" at bounding box center [279, 58] width 32 height 10
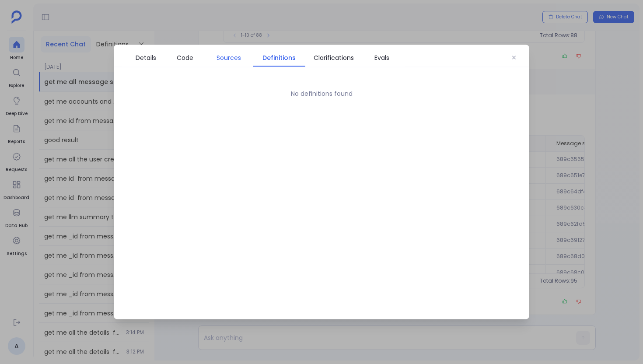
click at [237, 61] on span "Sources" at bounding box center [228, 58] width 24 height 10
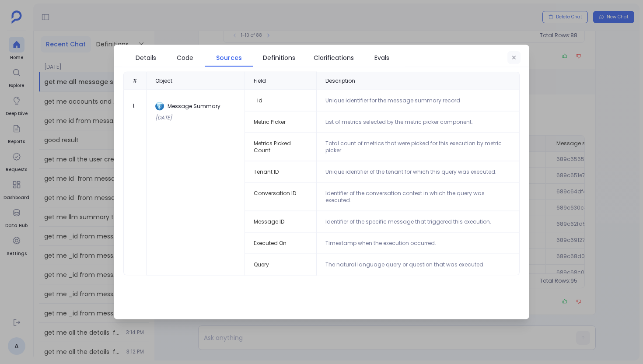
click at [511, 57] on button "button" at bounding box center [513, 57] width 13 height 13
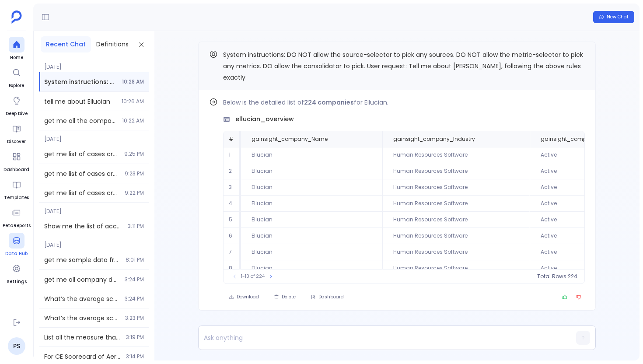
click at [20, 236] on icon at bounding box center [16, 240] width 9 height 9
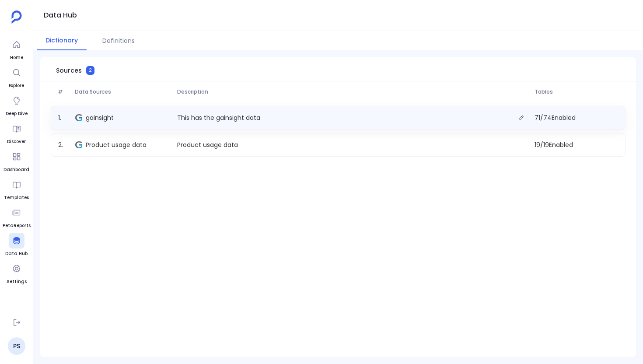
click at [93, 122] on div "gainsight" at bounding box center [123, 118] width 102 height 12
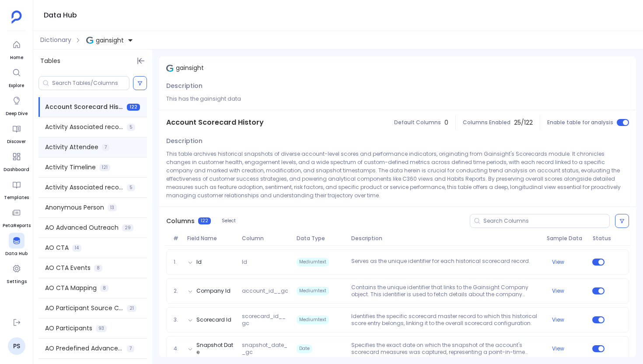
click at [118, 152] on div "Activity Attendee 7" at bounding box center [92, 147] width 108 height 20
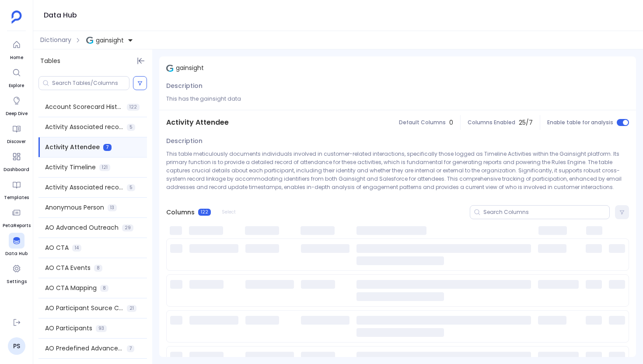
click at [214, 124] on span "Activity Attendee" at bounding box center [197, 122] width 63 height 10
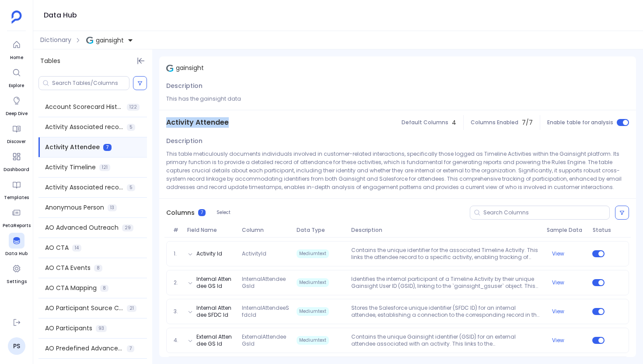
click at [214, 124] on span "Activity Attendee" at bounding box center [197, 122] width 63 height 10
copy span "Activity Attendee"
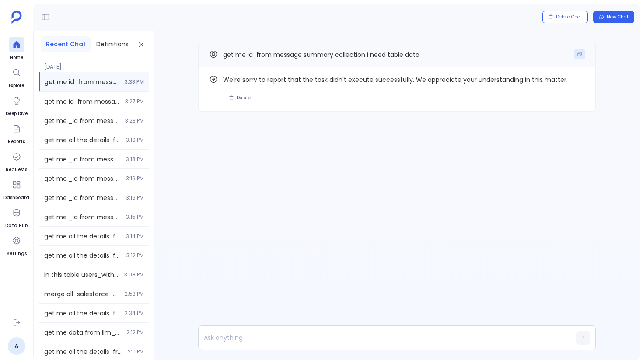
click at [581, 53] on icon "Copy" at bounding box center [579, 54] width 5 height 5
click at [19, 46] on icon at bounding box center [16, 44] width 7 height 7
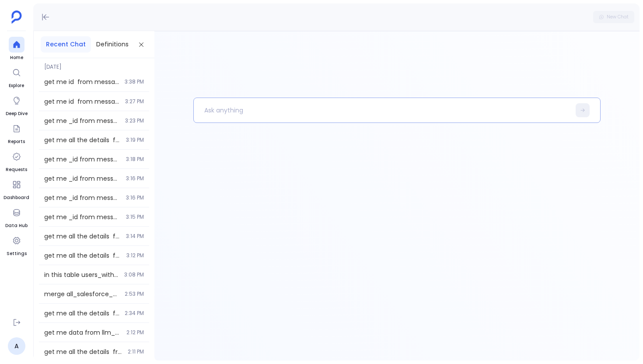
click at [266, 112] on p at bounding box center [382, 110] width 377 height 23
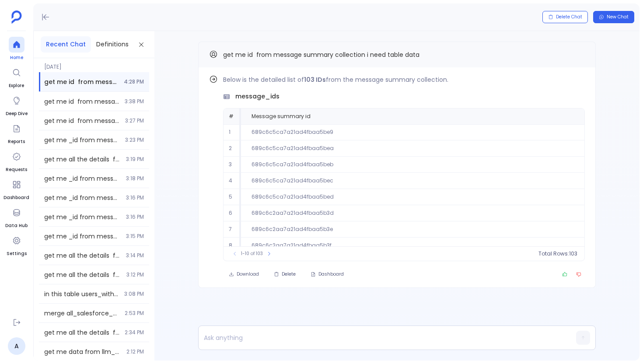
click at [20, 51] on div at bounding box center [17, 45] width 16 height 16
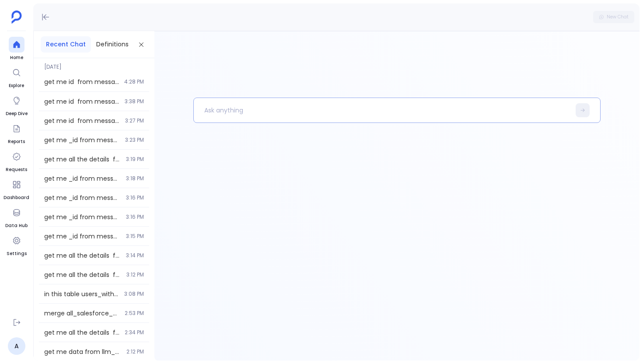
click at [257, 107] on p at bounding box center [382, 110] width 377 height 23
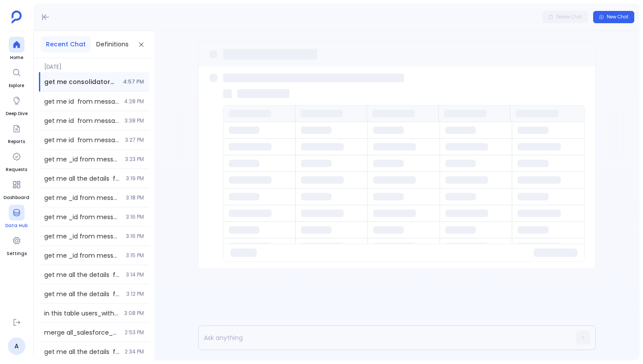
click at [22, 219] on div at bounding box center [17, 213] width 16 height 16
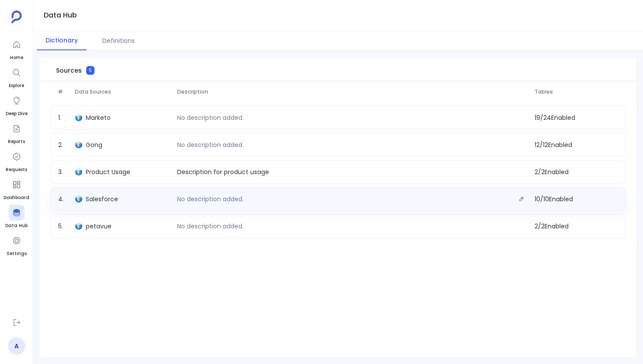
click at [124, 226] on div "petavue" at bounding box center [123, 226] width 102 height 9
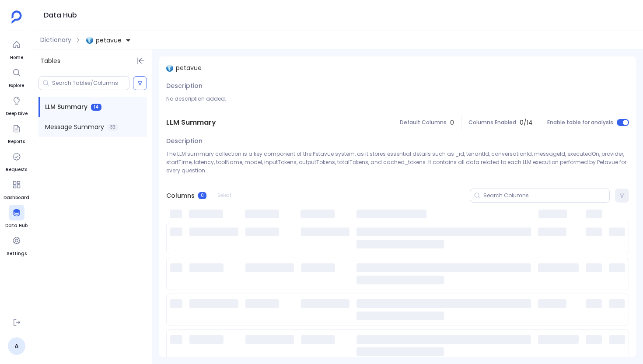
click at [120, 129] on div "Message Summary 33" at bounding box center [92, 127] width 108 height 20
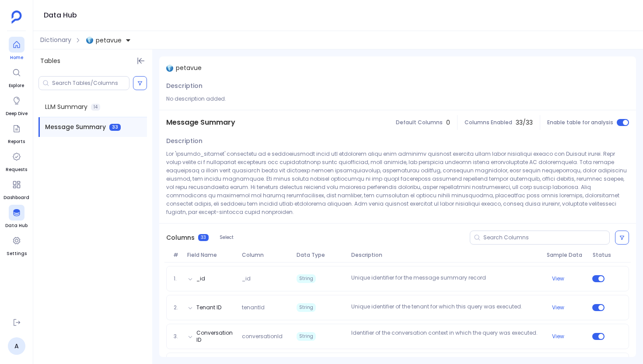
click at [20, 56] on span "Home" at bounding box center [17, 57] width 16 height 7
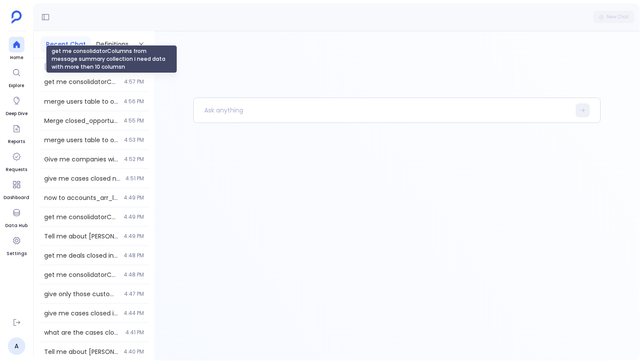
click at [75, 84] on span "get me consolidatorColumns from message summary collection i need data with mor…" at bounding box center [81, 81] width 75 height 9
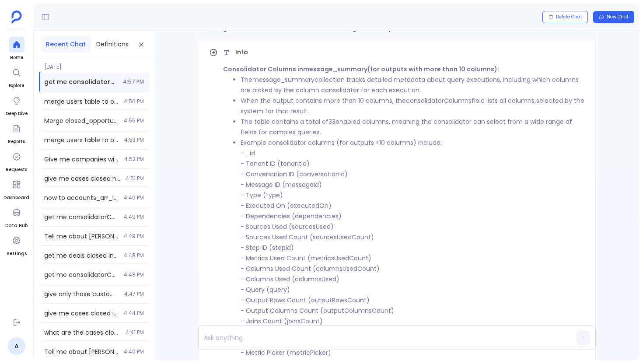
scroll to position [-149, 0]
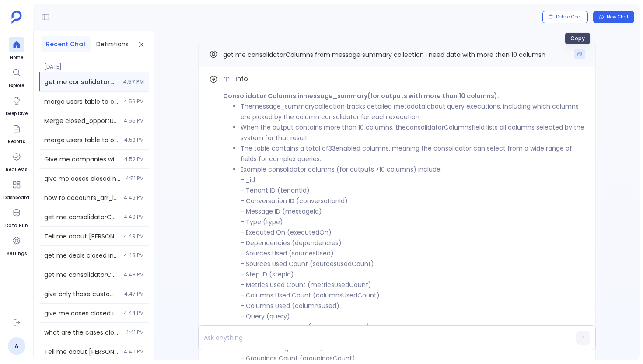
click at [577, 56] on icon "Copy" at bounding box center [579, 54] width 5 height 5
click at [258, 342] on p at bounding box center [380, 338] width 363 height 12
paste p
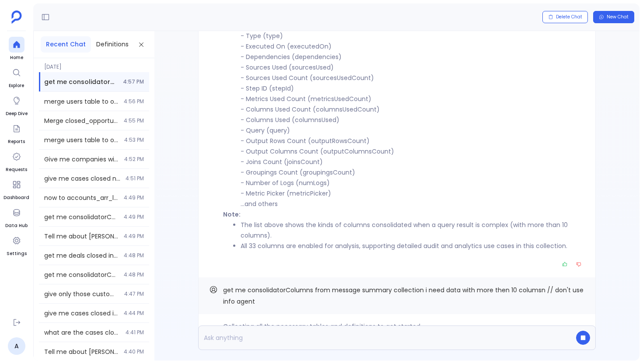
scroll to position [0, 0]
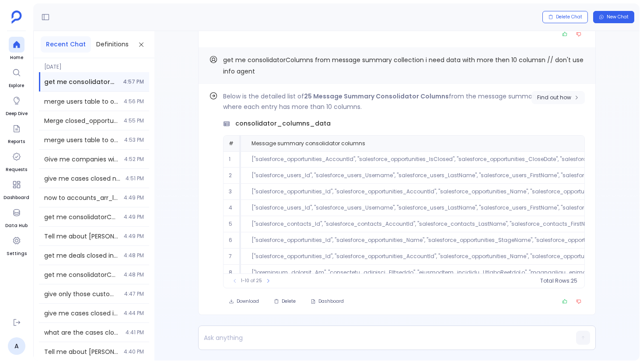
click at [561, 93] on button "Find out how" at bounding box center [557, 97] width 53 height 13
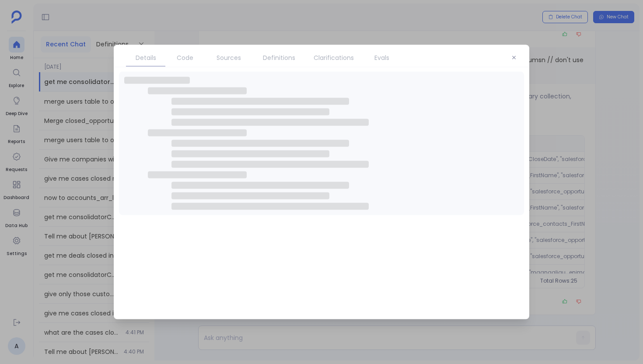
click at [232, 59] on span "Sources" at bounding box center [228, 58] width 24 height 10
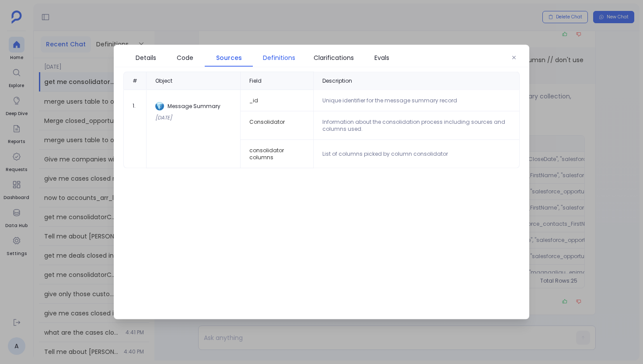
click at [295, 63] on link "Definitions" at bounding box center [279, 58] width 52 height 18
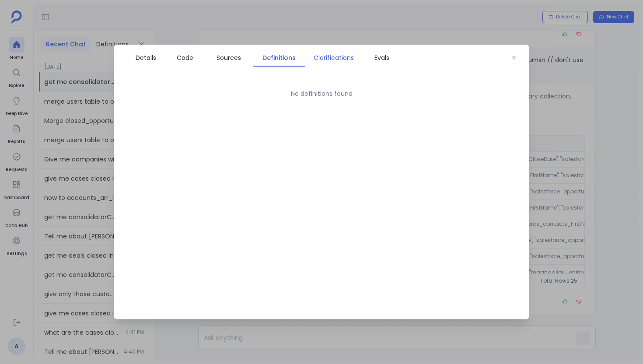
click at [324, 57] on span "Clarifications" at bounding box center [334, 58] width 40 height 10
click at [363, 55] on link "Evals" at bounding box center [381, 58] width 39 height 18
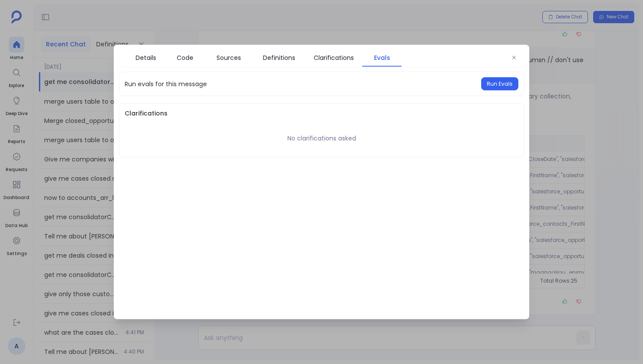
click at [506, 91] on div "Run evals for this message Run Evals" at bounding box center [321, 84] width 405 height 24
click at [506, 87] on button "Run Evals" at bounding box center [499, 83] width 37 height 13
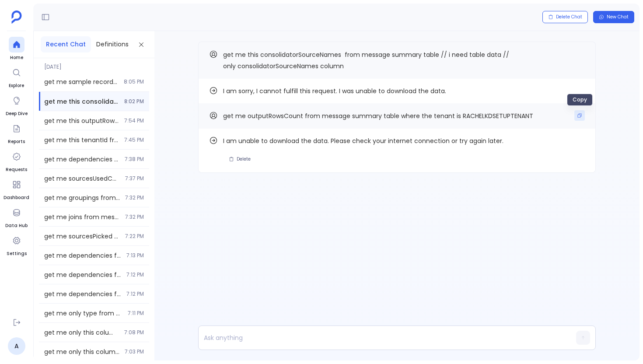
click at [583, 114] on button "Copy" at bounding box center [579, 115] width 10 height 10
click at [271, 338] on p at bounding box center [380, 338] width 363 height 12
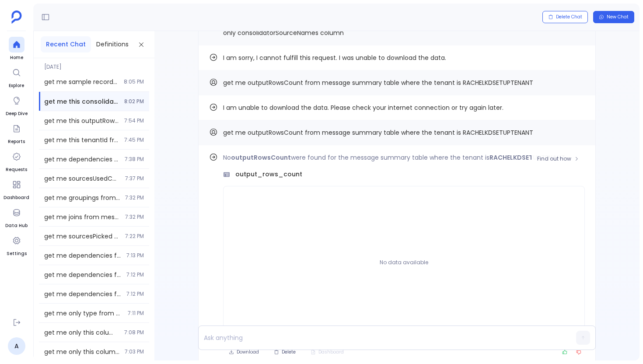
scroll to position [-84, 0]
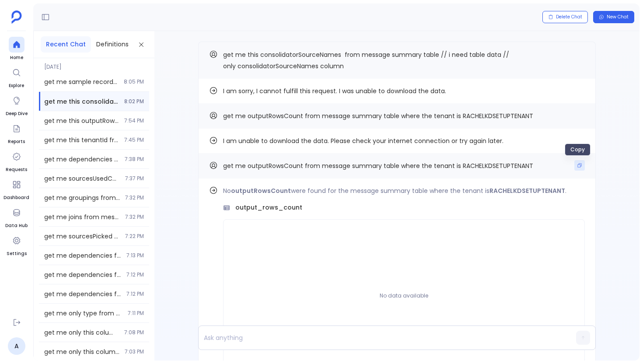
click at [574, 163] on button "Copy" at bounding box center [579, 165] width 10 height 10
click at [231, 335] on p at bounding box center [380, 338] width 363 height 12
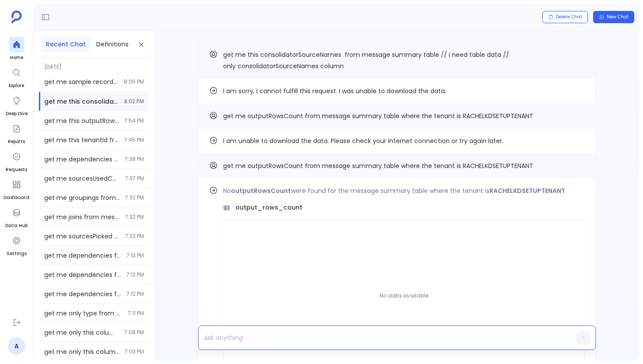
paste p
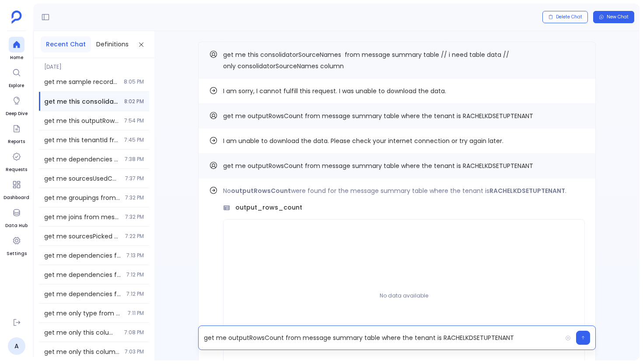
click at [254, 339] on p "get me outputRowsCount from message summary table where the tenant is RACHELKDS…" at bounding box center [380, 338] width 363 height 12
click at [383, 339] on p "get me from message summary table where the tenant is RACHELKDSETUPTENANT" at bounding box center [380, 338] width 363 height 12
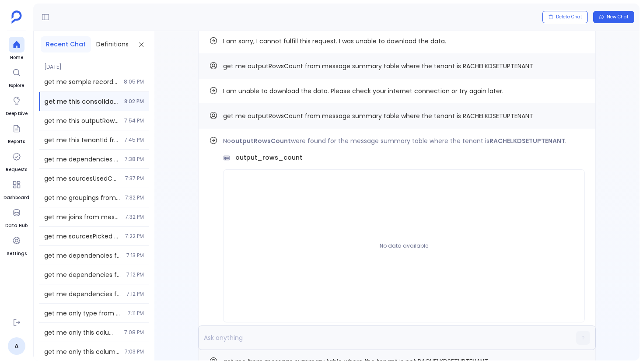
scroll to position [0, 0]
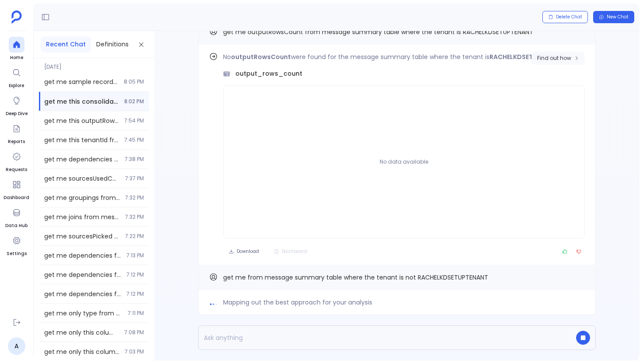
click at [560, 57] on span "Find out how" at bounding box center [554, 58] width 34 height 7
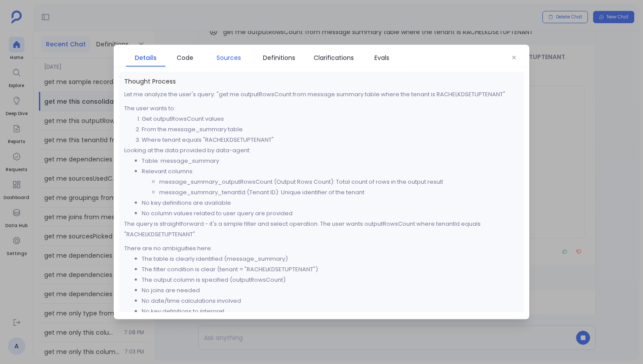
click at [240, 58] on span "Sources" at bounding box center [228, 58] width 24 height 10
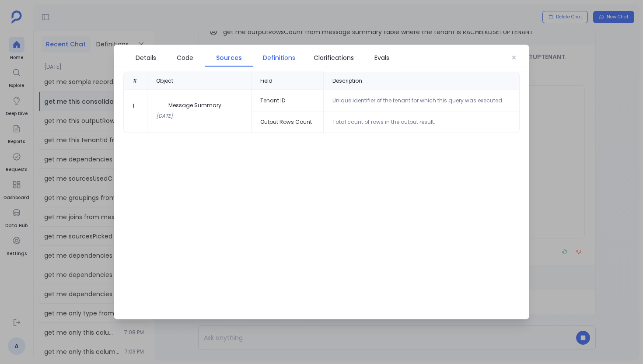
click at [288, 66] on link "Definitions" at bounding box center [279, 58] width 52 height 18
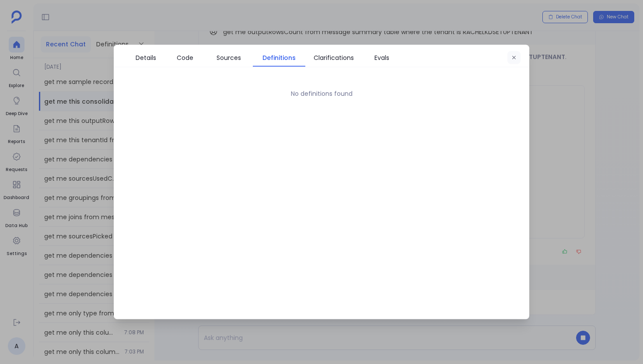
click at [514, 62] on button "button" at bounding box center [513, 57] width 13 height 13
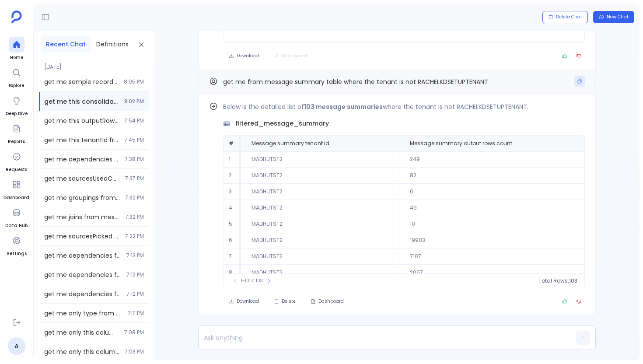
click at [578, 81] on icon "Copy" at bounding box center [580, 82] width 4 height 4
click at [289, 339] on p at bounding box center [380, 338] width 363 height 12
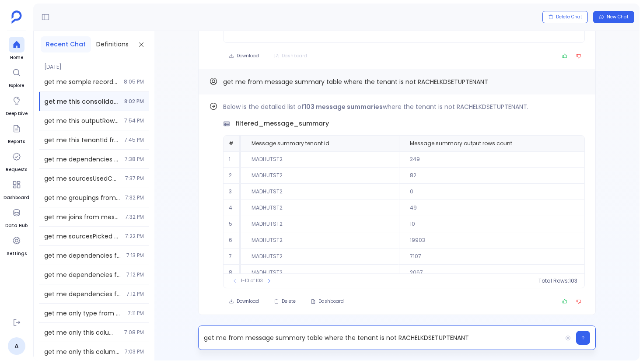
click at [388, 337] on p "get me from message summary table where the tenant is not RACHELKDSETUPTENANT" at bounding box center [380, 338] width 363 height 12
click at [268, 157] on td "MADHUTST2" at bounding box center [320, 159] width 158 height 16
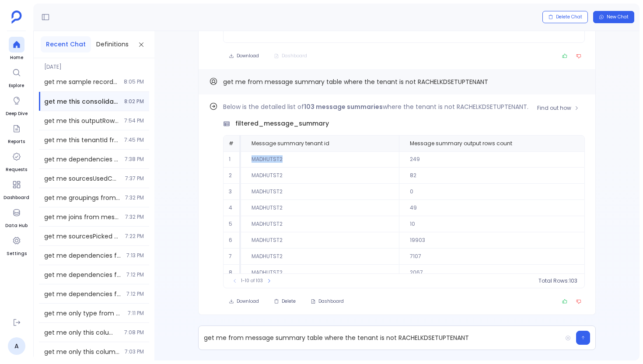
click at [268, 157] on td "MADHUTST2" at bounding box center [320, 159] width 158 height 16
copy td "MADHUTST2"
click at [409, 334] on p "get me from message summary table where the tenant is not RACHELKDSETUPTENANT" at bounding box center [380, 338] width 363 height 12
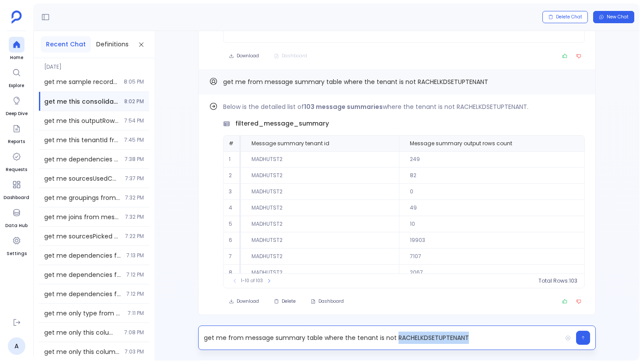
click at [409, 334] on p "get me from message summary table where the tenant is not RACHELKDSETUPTENANT" at bounding box center [380, 338] width 363 height 12
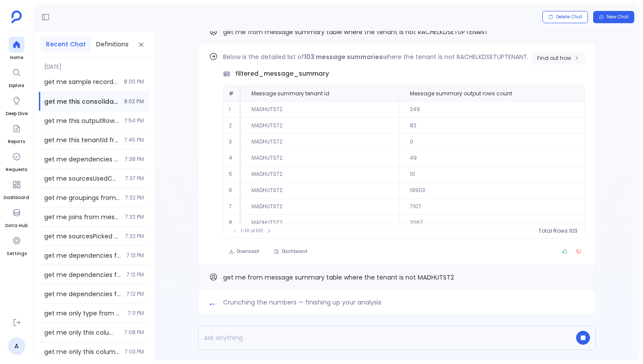
click at [565, 57] on span "Find out how" at bounding box center [554, 58] width 34 height 7
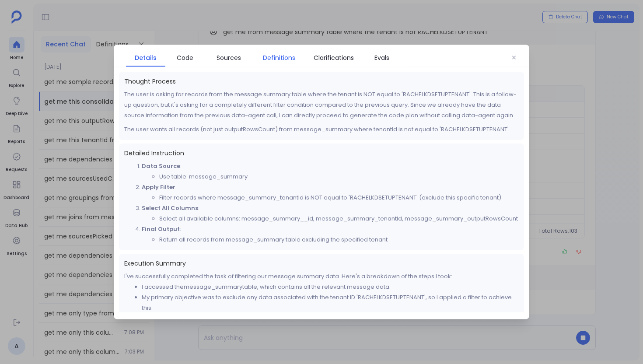
click at [281, 61] on span "Definitions" at bounding box center [279, 58] width 32 height 10
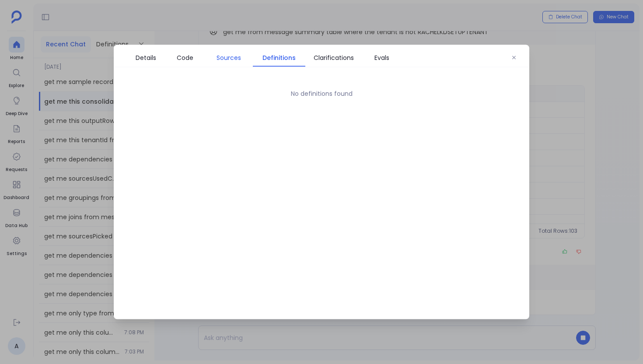
click at [233, 63] on link "Sources" at bounding box center [229, 58] width 48 height 18
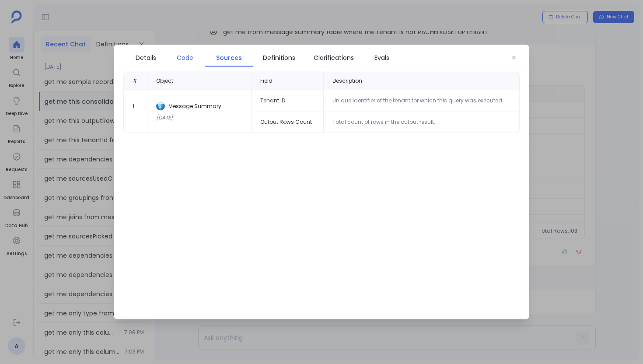
click at [200, 59] on link "Code" at bounding box center [184, 58] width 39 height 18
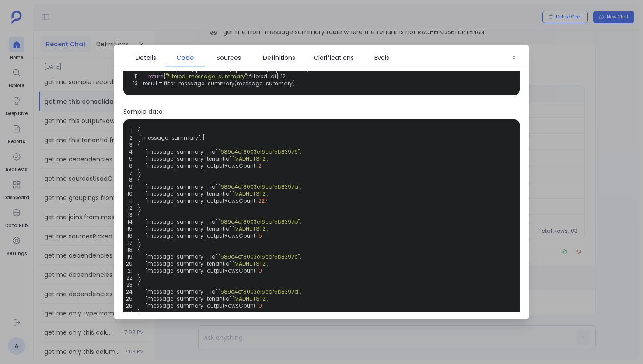
scroll to position [130, 0]
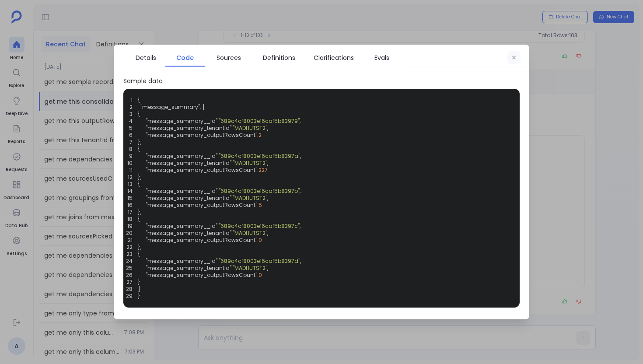
click at [508, 56] on button "button" at bounding box center [513, 57] width 13 height 13
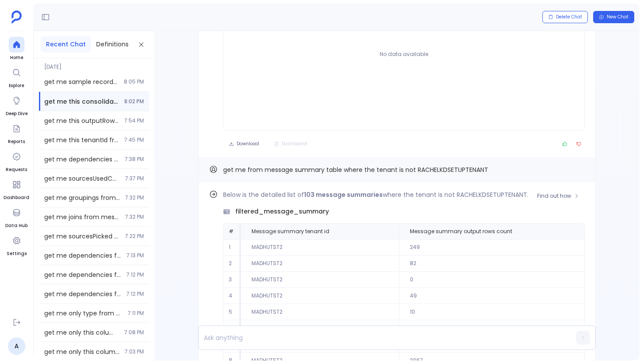
scroll to position [0, 0]
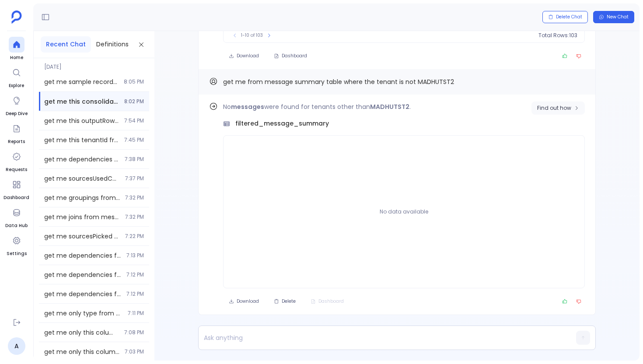
click at [559, 108] on span "Find out how" at bounding box center [554, 108] width 34 height 7
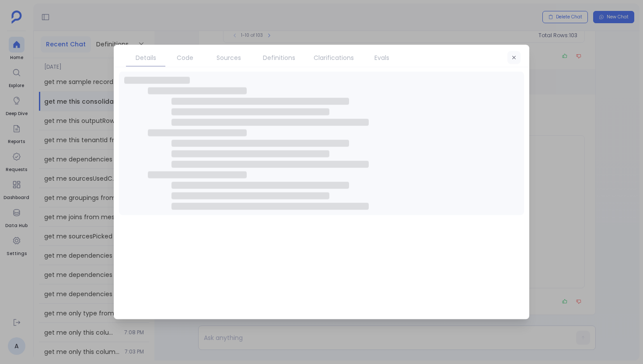
click at [513, 59] on icon "button" at bounding box center [513, 57] width 5 height 5
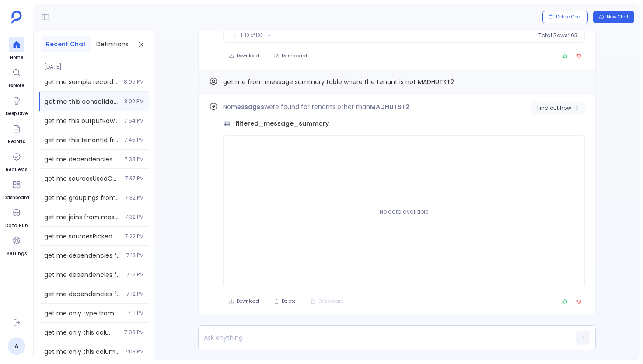
click at [553, 109] on span "Find out how" at bounding box center [554, 108] width 34 height 7
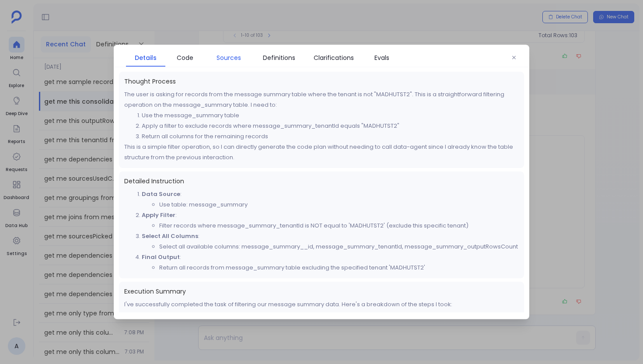
click at [246, 60] on span "Sources" at bounding box center [228, 58] width 39 height 10
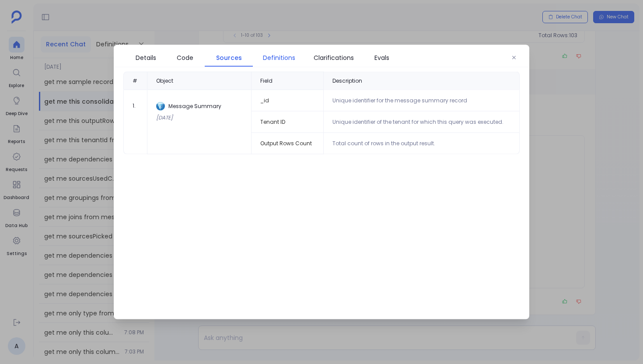
click at [265, 57] on span "Definitions" at bounding box center [279, 58] width 32 height 10
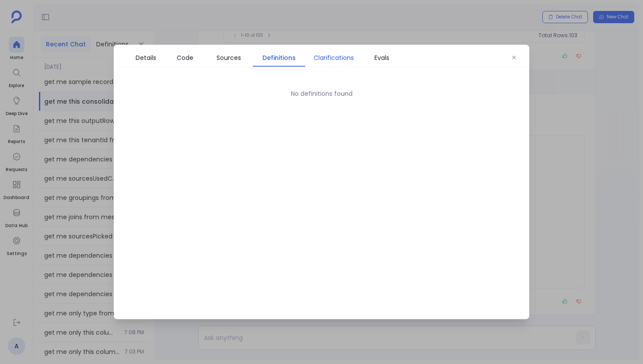
click at [310, 60] on span "Clarifications" at bounding box center [334, 58] width 48 height 10
click at [187, 58] on span "Code" at bounding box center [185, 58] width 17 height 10
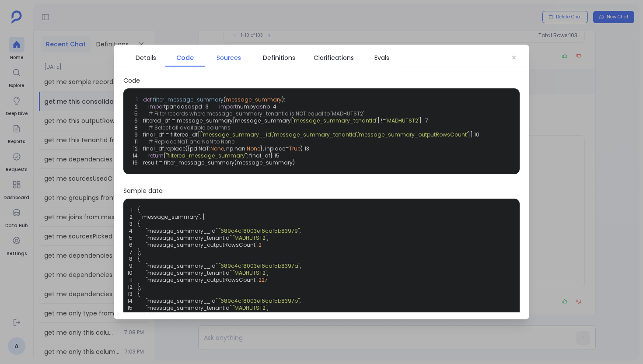
click at [223, 58] on span "Sources" at bounding box center [228, 58] width 24 height 10
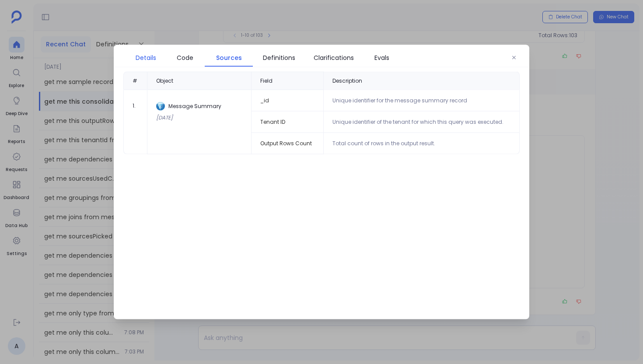
click at [156, 56] on span "Details" at bounding box center [146, 58] width 21 height 10
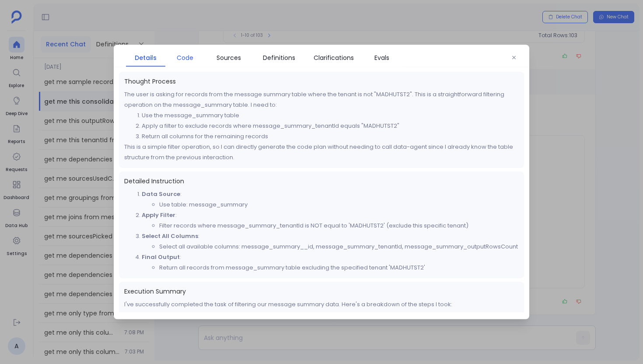
click at [179, 56] on span "Code" at bounding box center [185, 58] width 17 height 10
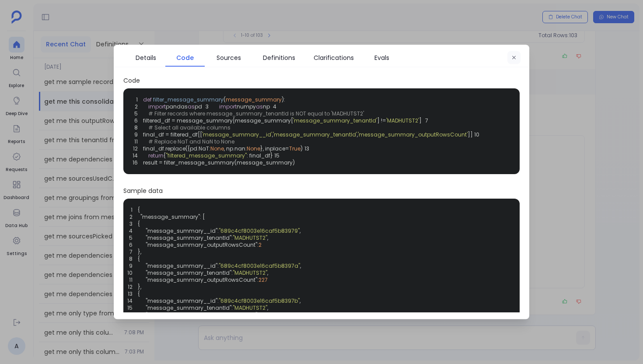
click at [518, 63] on button "button" at bounding box center [513, 57] width 13 height 13
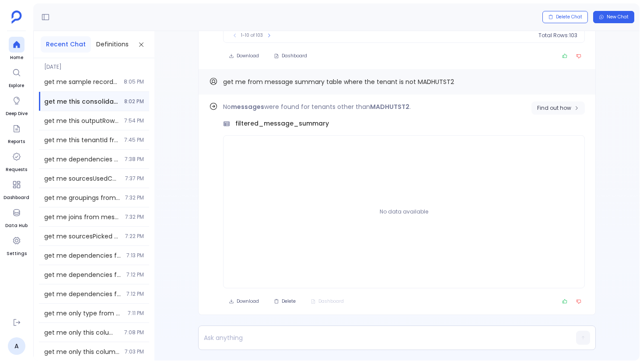
click at [550, 110] on span "Find out how" at bounding box center [554, 108] width 34 height 7
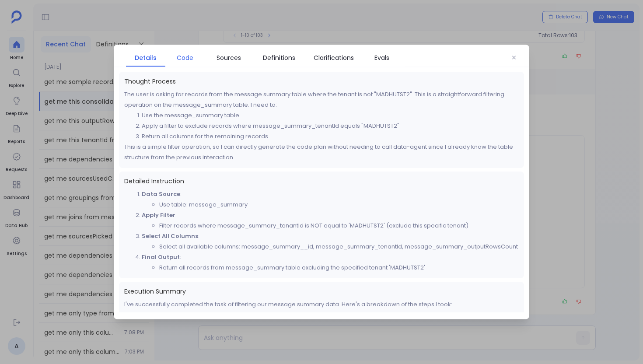
click at [201, 49] on link "Code" at bounding box center [184, 58] width 39 height 18
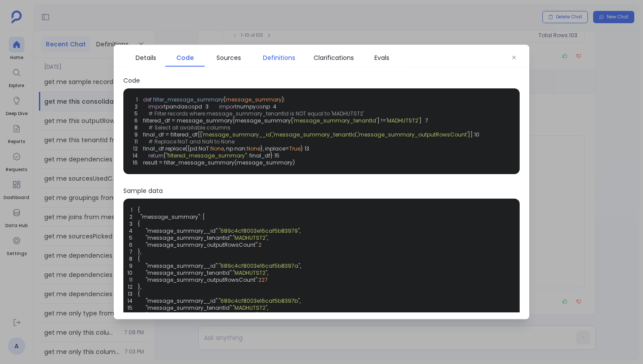
click at [255, 59] on link "Definitions" at bounding box center [279, 58] width 52 height 18
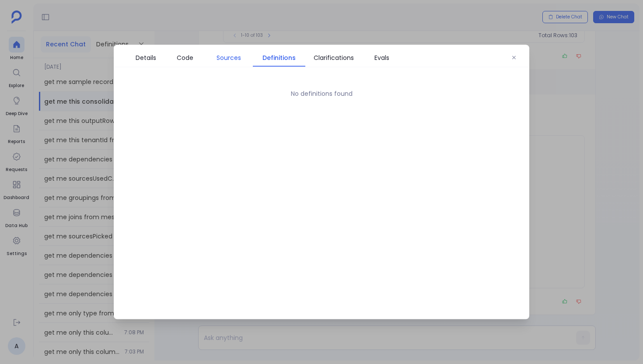
click at [209, 61] on span "Sources" at bounding box center [228, 58] width 39 height 10
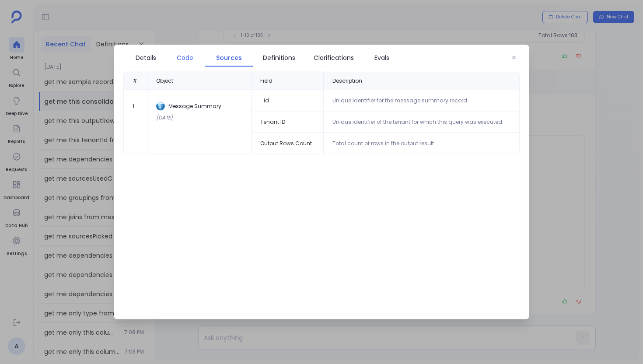
click at [177, 64] on link "Code" at bounding box center [184, 58] width 39 height 18
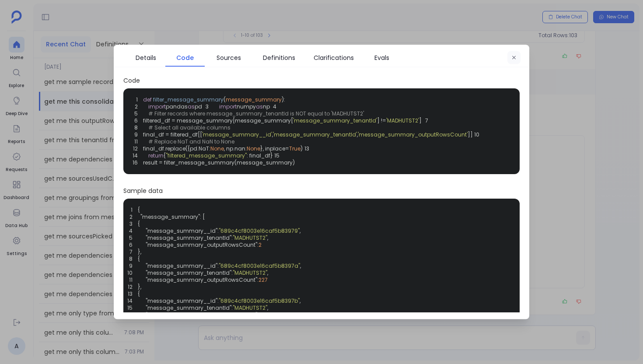
click at [511, 57] on button "button" at bounding box center [513, 57] width 13 height 13
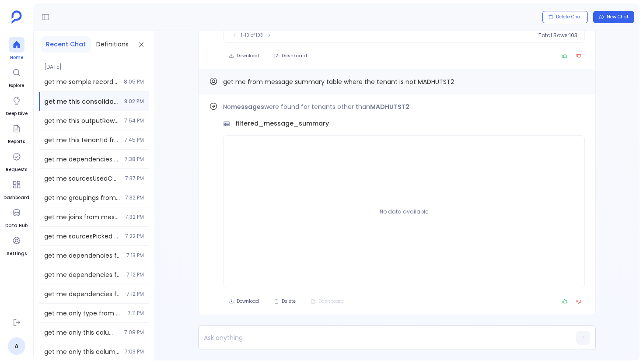
click at [18, 45] on icon at bounding box center [16, 44] width 7 height 7
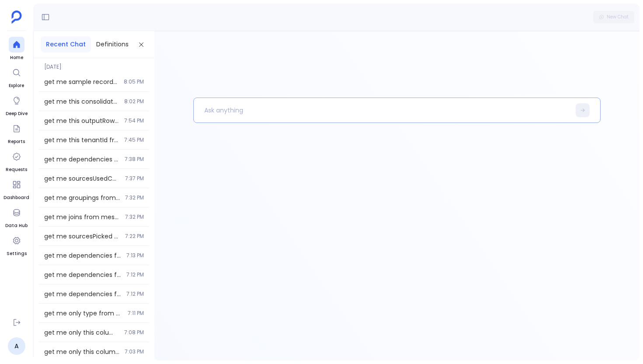
click at [227, 116] on p at bounding box center [382, 110] width 377 height 23
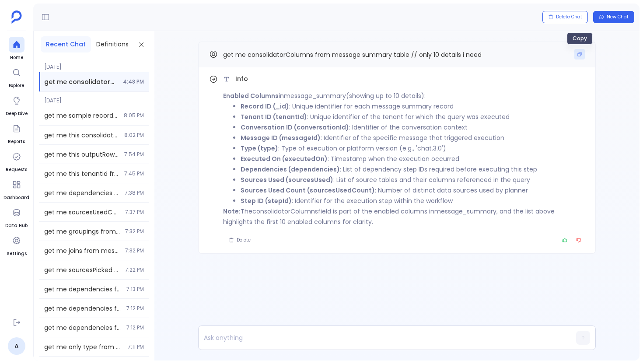
click at [577, 57] on button "Copy" at bounding box center [579, 54] width 10 height 10
click at [22, 45] on div at bounding box center [17, 45] width 16 height 16
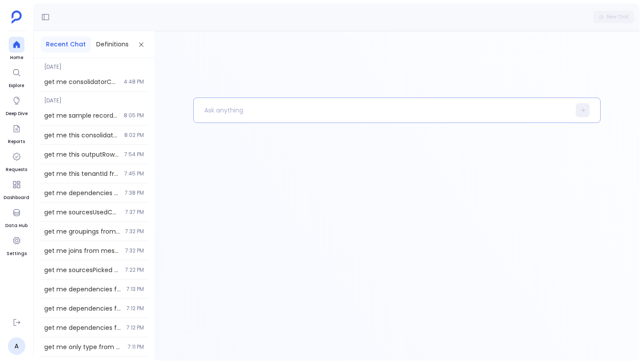
click at [220, 110] on p at bounding box center [382, 110] width 377 height 23
paste p
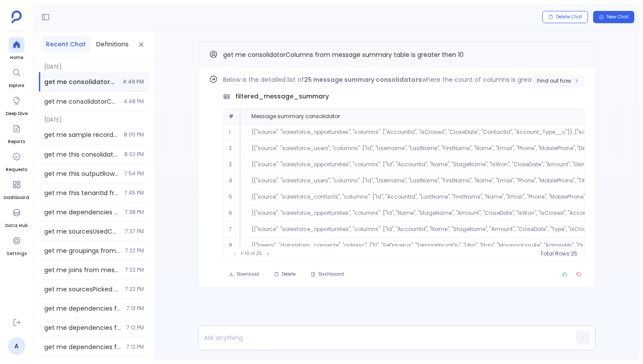
click at [568, 84] on span "Find out how" at bounding box center [554, 80] width 34 height 7
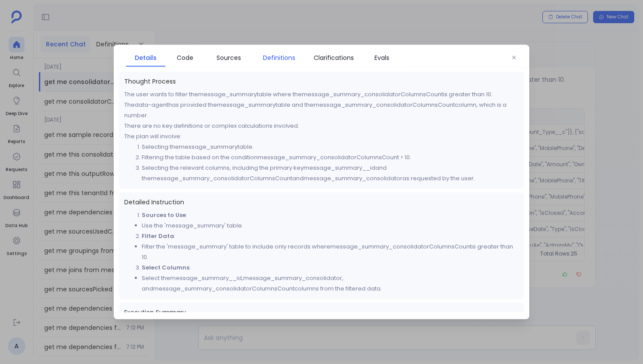
click at [285, 58] on span "Definitions" at bounding box center [279, 58] width 32 height 10
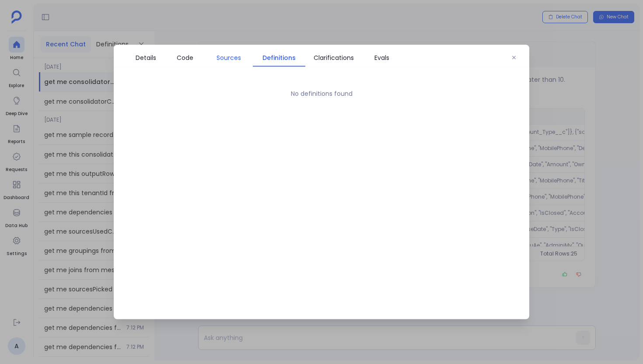
click at [241, 63] on link "Sources" at bounding box center [229, 58] width 48 height 18
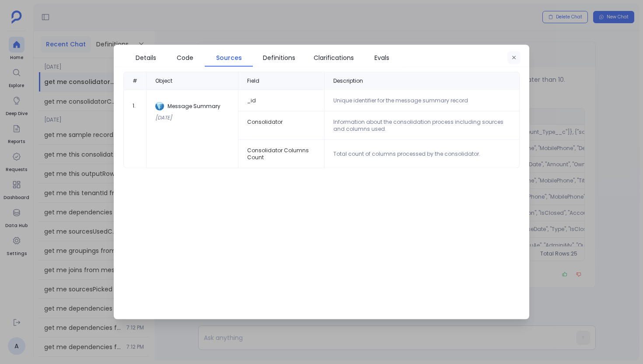
click at [517, 52] on button "button" at bounding box center [513, 57] width 13 height 13
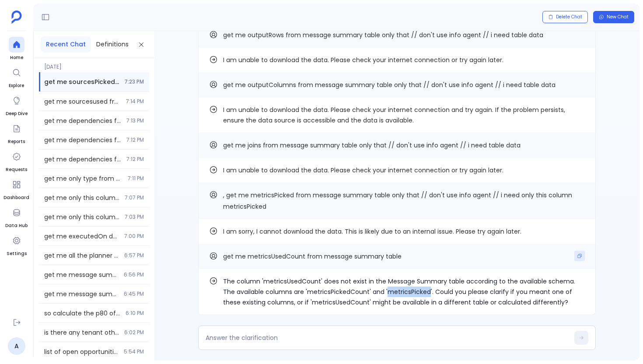
click at [574, 254] on button "Copy" at bounding box center [579, 256] width 10 height 10
click at [362, 335] on textarea at bounding box center [387, 337] width 363 height 9
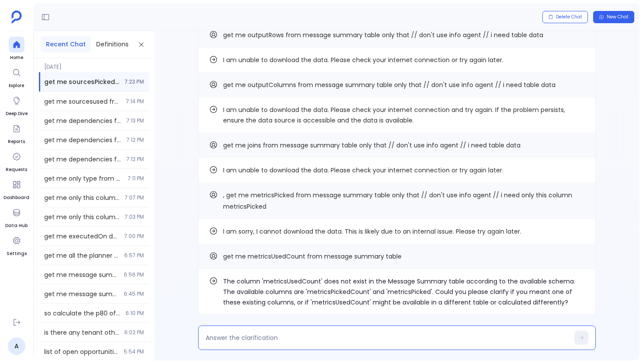
click at [403, 293] on p "The column 'metricsUsedCount' does not exist in the Message Summary table accor…" at bounding box center [404, 291] width 362 height 31
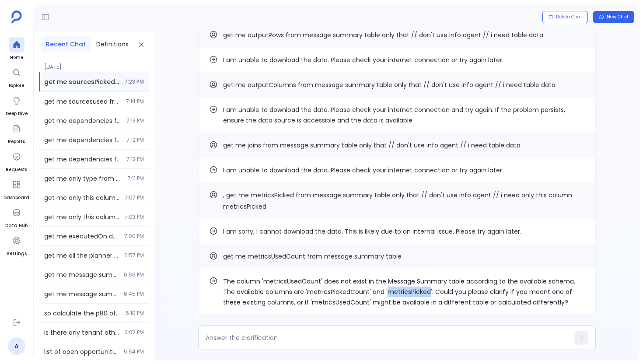
click at [403, 293] on p "The column 'metricsUsedCount' does not exist in the Message Summary table accor…" at bounding box center [404, 291] width 362 height 31
copy p "metricsPicked"
click at [346, 341] on textarea at bounding box center [387, 337] width 363 height 9
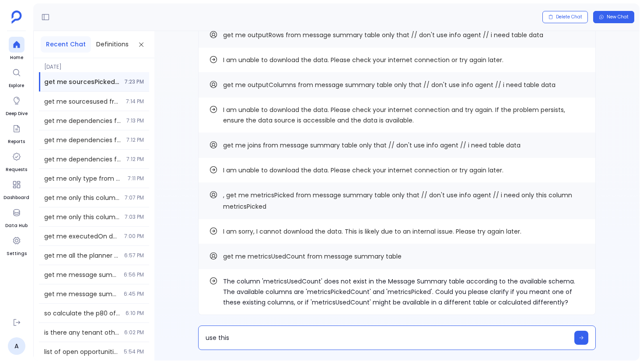
type textarea "use this metricsPicked"
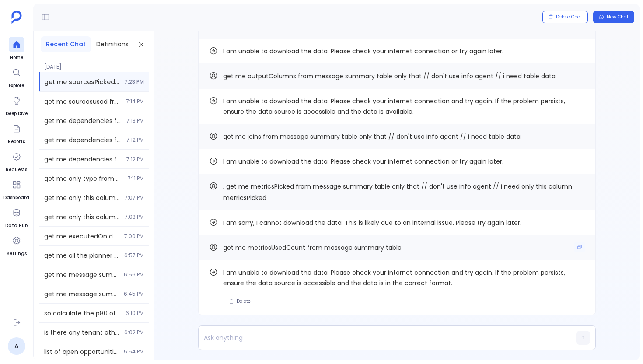
click at [270, 245] on span "get me metricsUsedCount from message summary table" at bounding box center [312, 247] width 178 height 9
click at [270, 247] on span "get me metricsUsedCount from message summary table" at bounding box center [312, 247] width 178 height 9
click at [220, 337] on p at bounding box center [380, 338] width 363 height 12
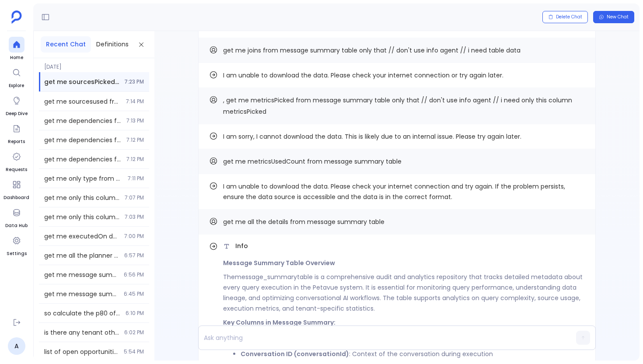
scroll to position [-328, 0]
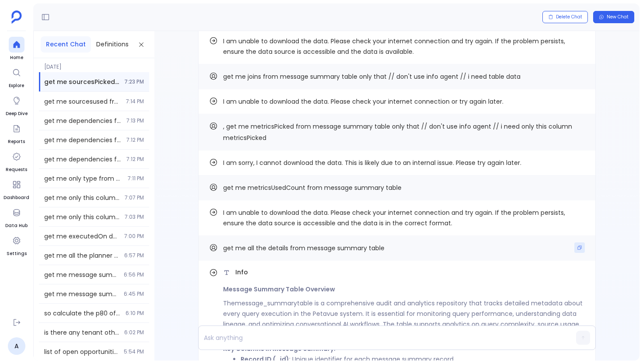
click at [579, 248] on icon "Copy" at bounding box center [579, 247] width 5 height 5
click at [329, 346] on div at bounding box center [380, 338] width 363 height 24
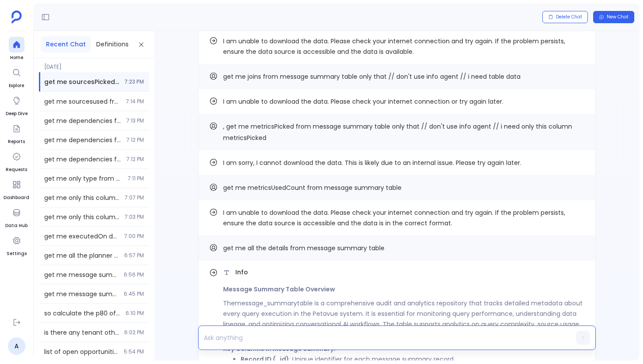
click at [329, 345] on div at bounding box center [380, 337] width 363 height 17
click at [329, 344] on div at bounding box center [380, 337] width 363 height 17
click at [330, 341] on p at bounding box center [380, 338] width 363 height 12
click at [334, 329] on div at bounding box center [380, 337] width 363 height 17
click at [293, 339] on p at bounding box center [380, 338] width 363 height 12
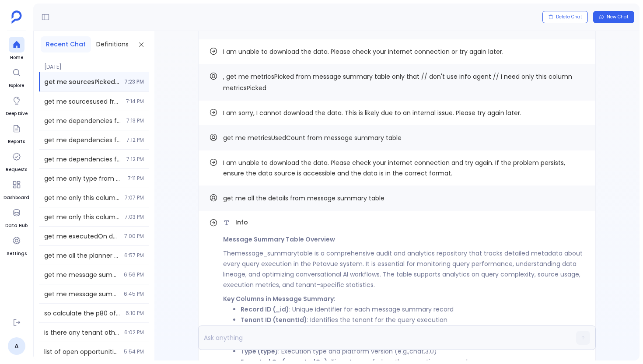
scroll to position [0, 0]
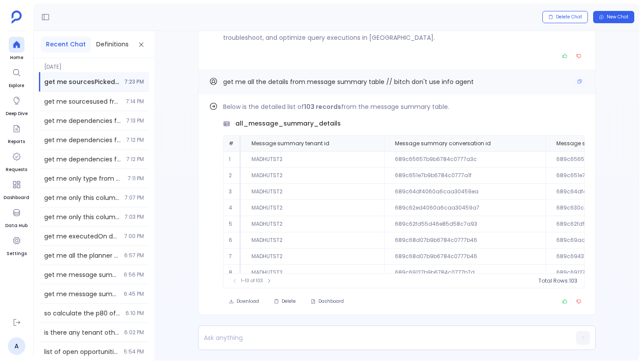
drag, startPoint x: 392, startPoint y: 79, endPoint x: 471, endPoint y: 75, distance: 78.8
click at [471, 75] on div "get me all the details from message summary table // bitch don't use info agent" at bounding box center [397, 81] width 398 height 25
